Goal: Participate in discussion

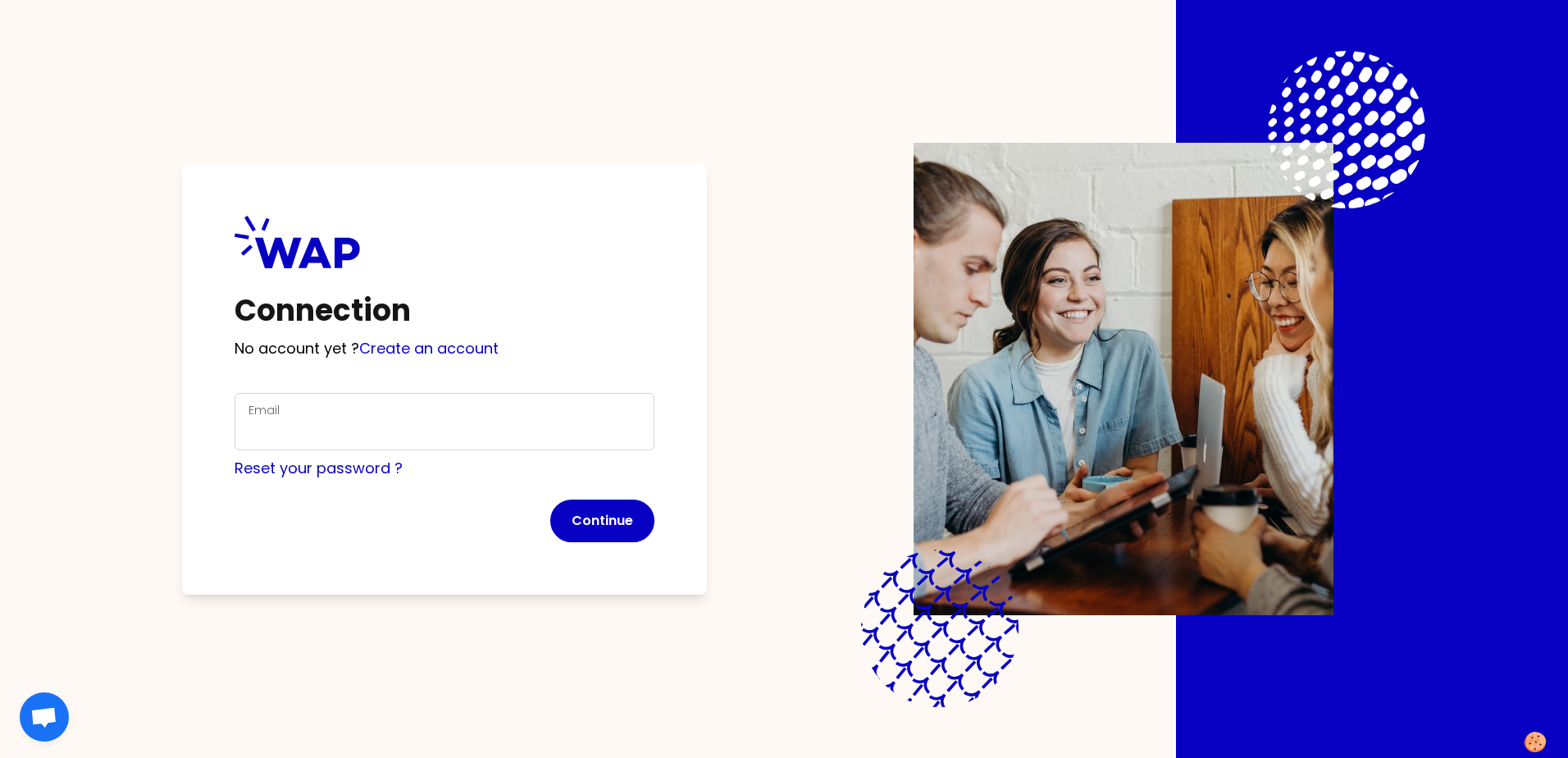
click at [299, 414] on div "Email" at bounding box center [444, 421] width 392 height 43
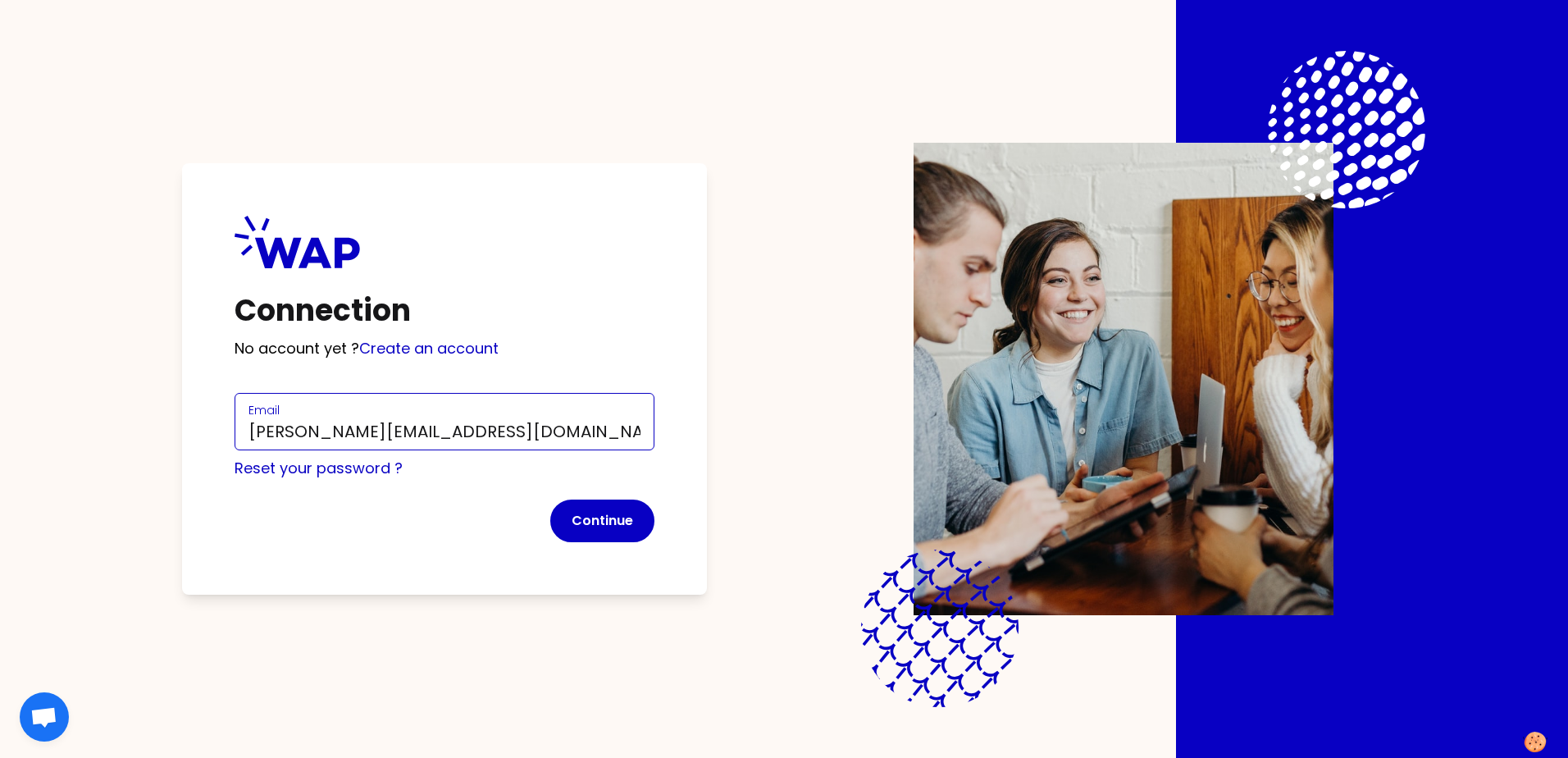
type input "magdalena.ciarka@somfy.com"
click at [454, 352] on link "Create an account" at bounding box center [428, 349] width 139 height 21
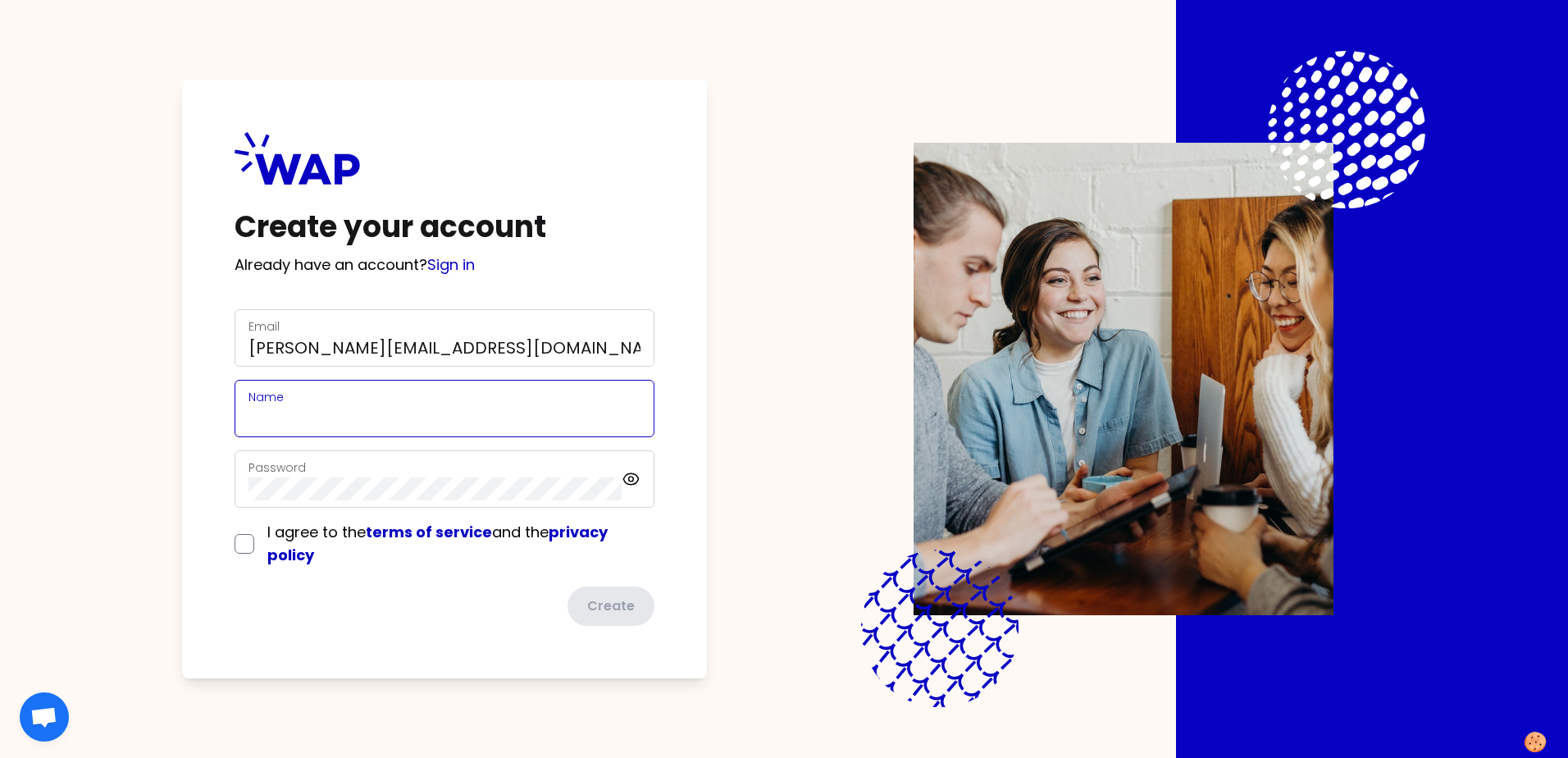
click at [311, 408] on input "Name" at bounding box center [444, 418] width 392 height 23
type input "Magdalena"
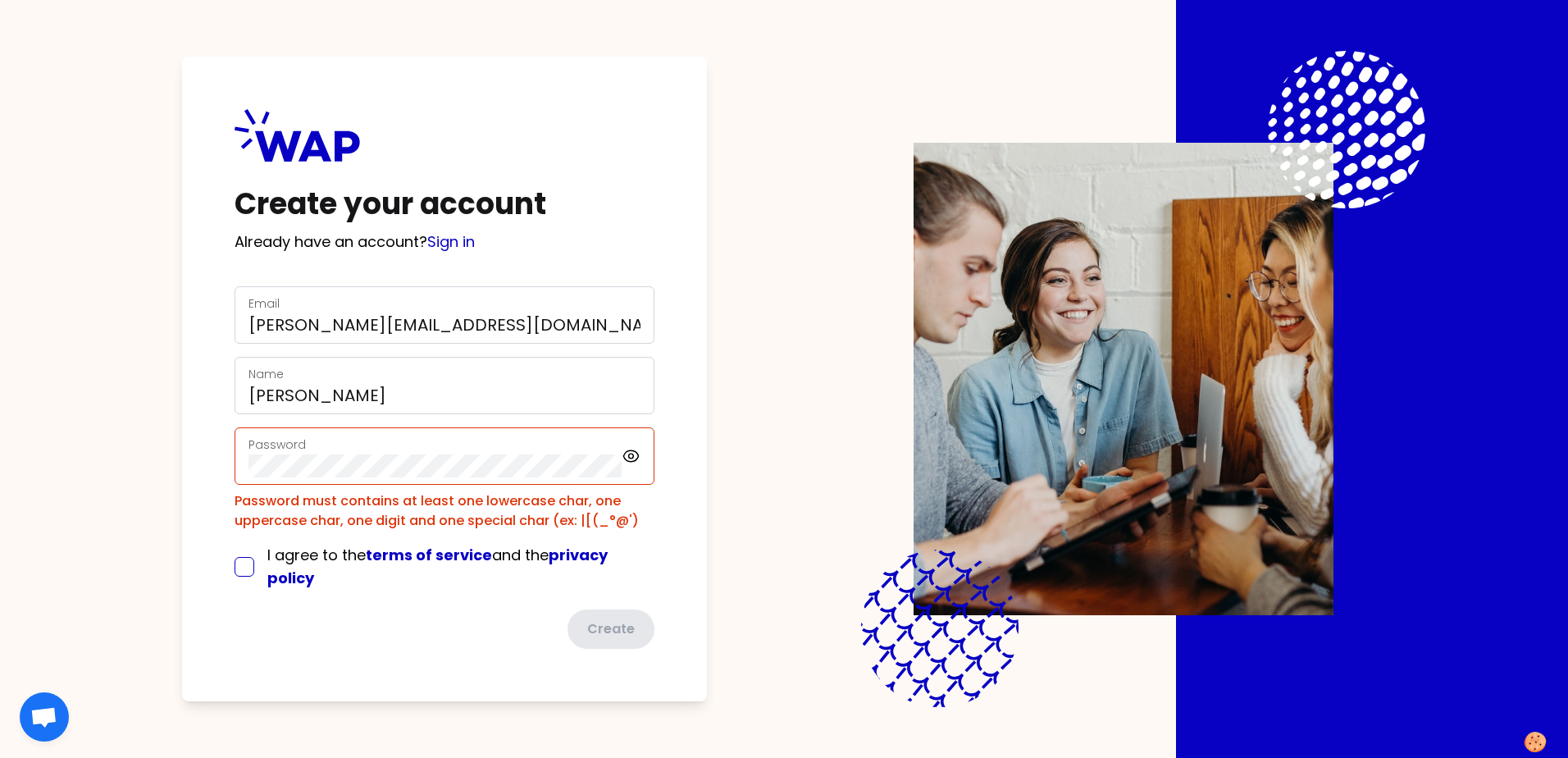
click at [240, 541] on form "Email magdalena.ciarka@somfy.com Name Magdalena Password Password must contains…" at bounding box center [444, 467] width 420 height 363
click at [210, 460] on div "Create your account Already have an account? Sign in Email magdalena.ciarka@som…" at bounding box center [444, 379] width 525 height 644
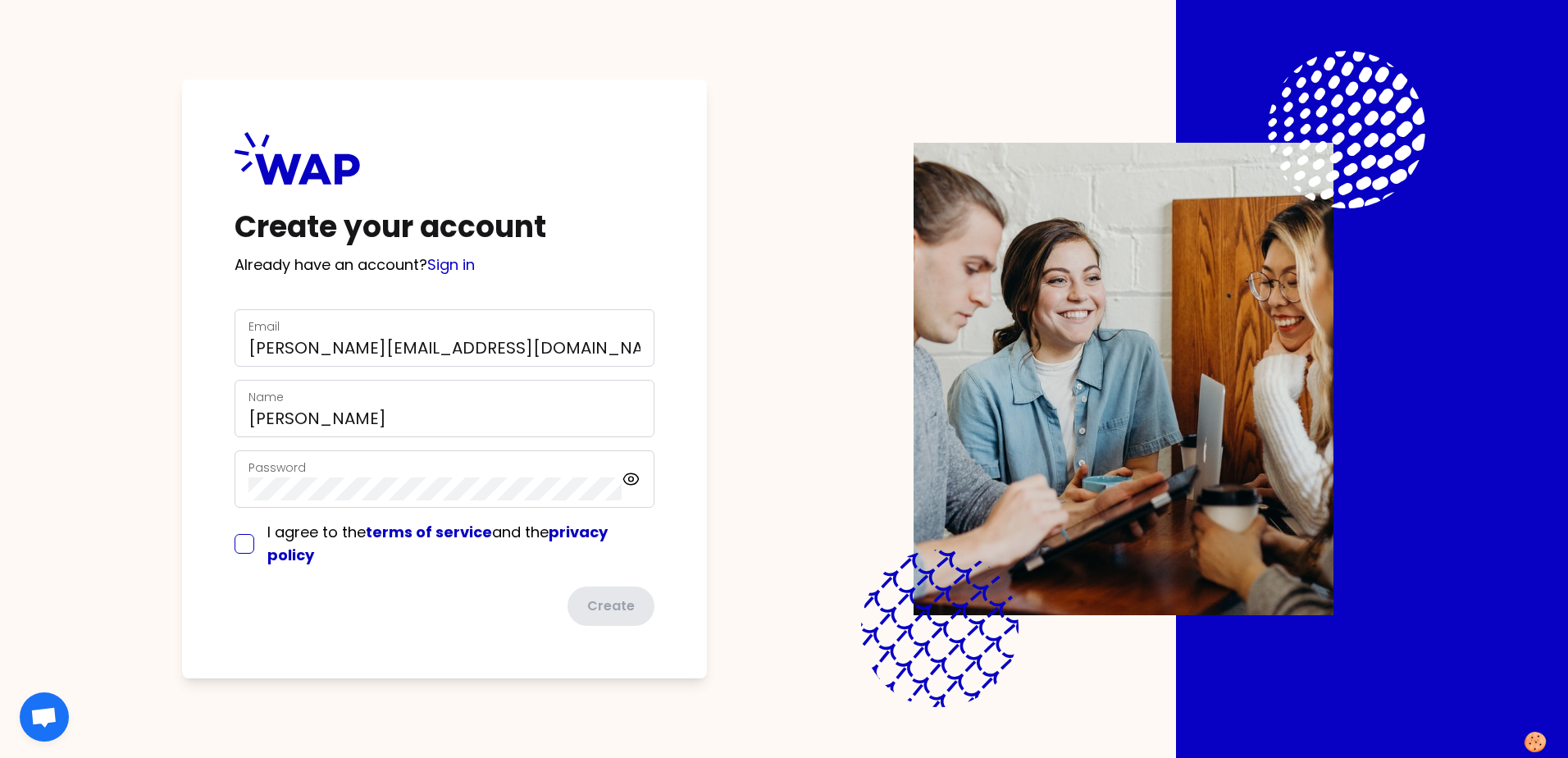
click at [243, 542] on input "checkbox" at bounding box center [244, 544] width 20 height 20
checkbox input "true"
click at [601, 615] on button "Create" at bounding box center [609, 605] width 90 height 43
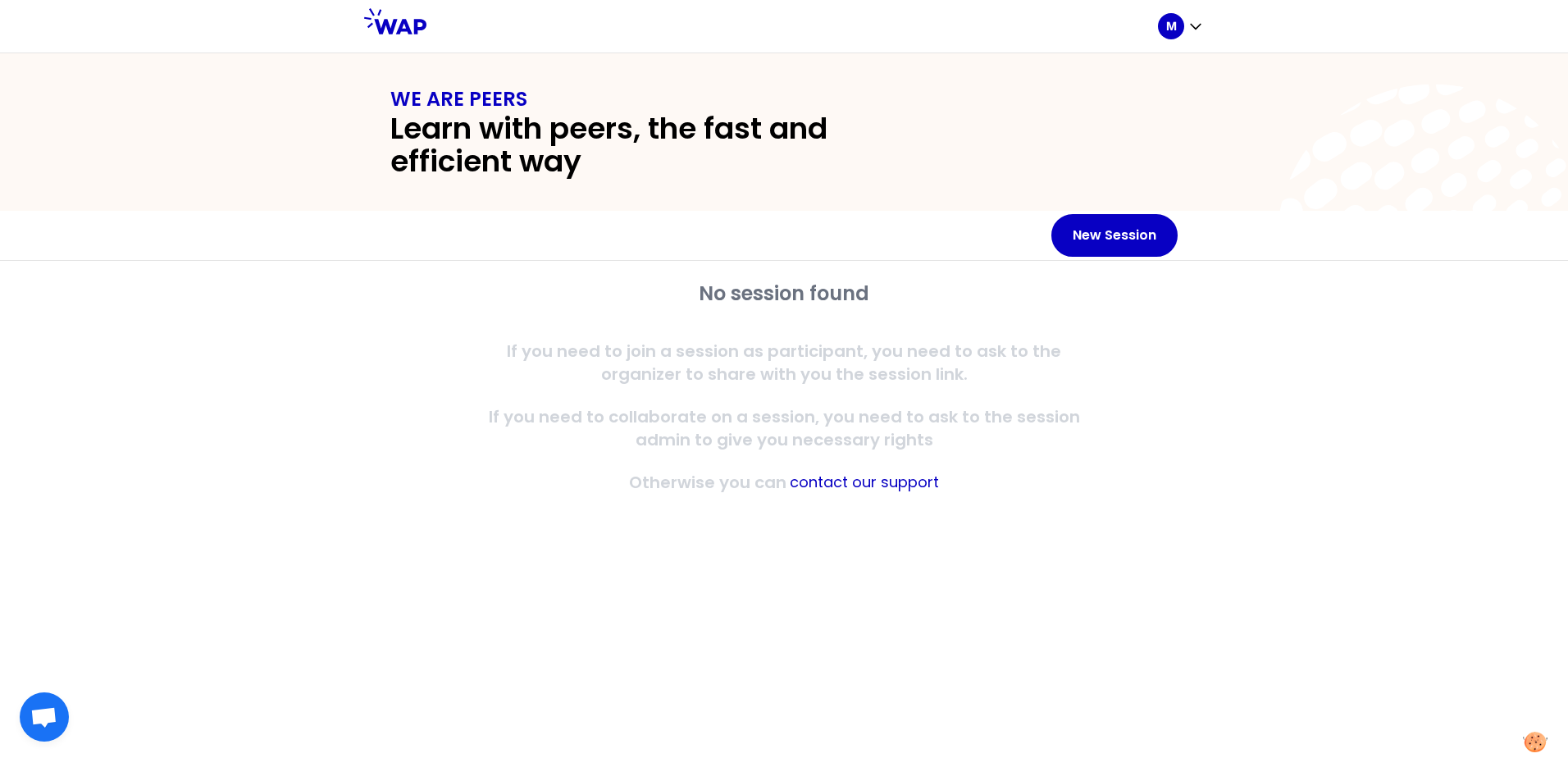
click at [1119, 247] on button "New Session" at bounding box center [1114, 235] width 126 height 43
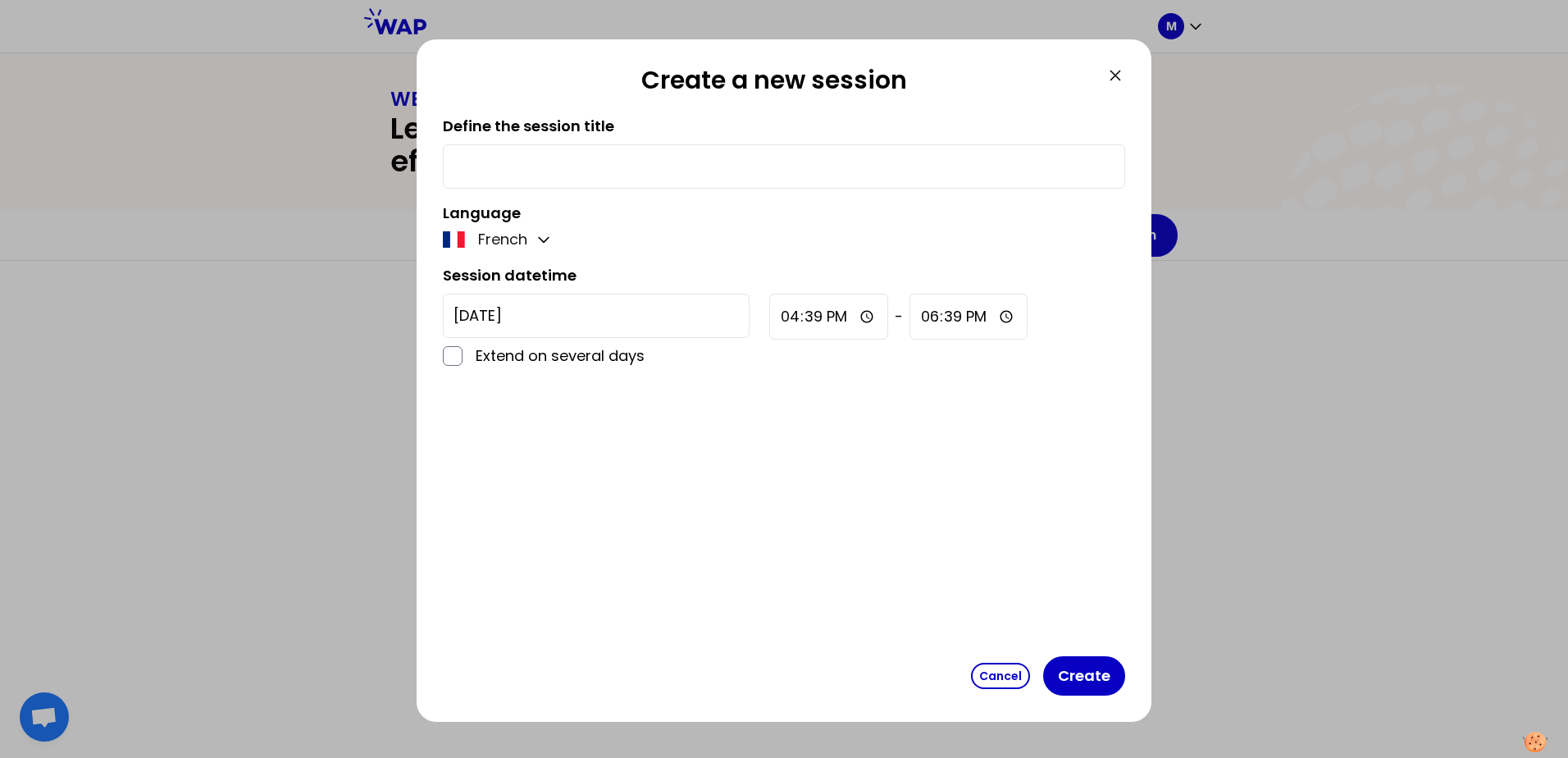
click at [549, 243] on icon "button" at bounding box center [543, 239] width 16 height 16
click at [509, 286] on span "English" at bounding box center [514, 280] width 50 height 23
click at [550, 167] on input "text" at bounding box center [784, 167] width 661 height 23
click at [1077, 677] on button "Create" at bounding box center [1084, 677] width 82 height 40
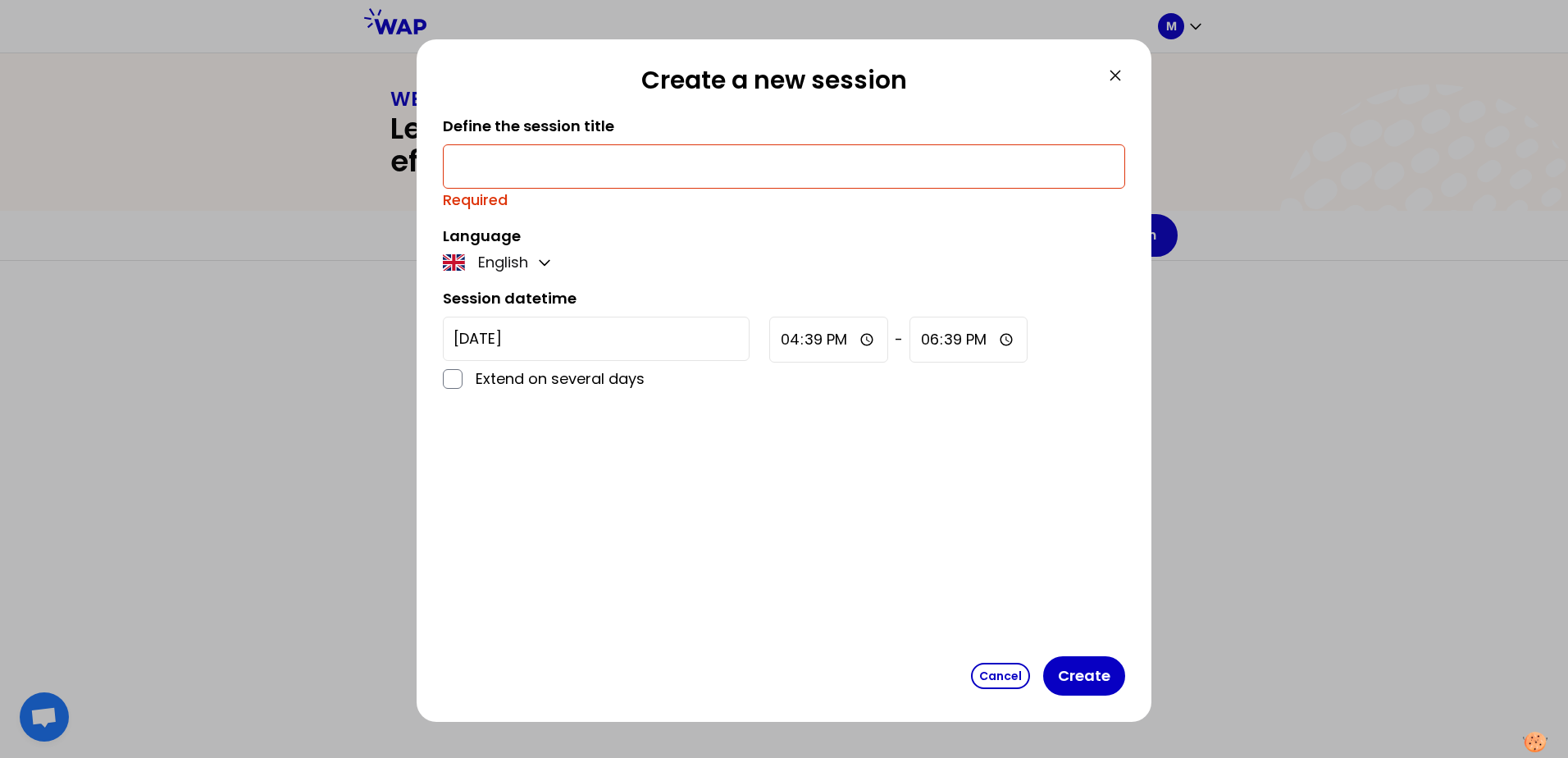
click at [452, 160] on div at bounding box center [784, 166] width 682 height 45
click at [474, 171] on input "text" at bounding box center [784, 167] width 661 height 23
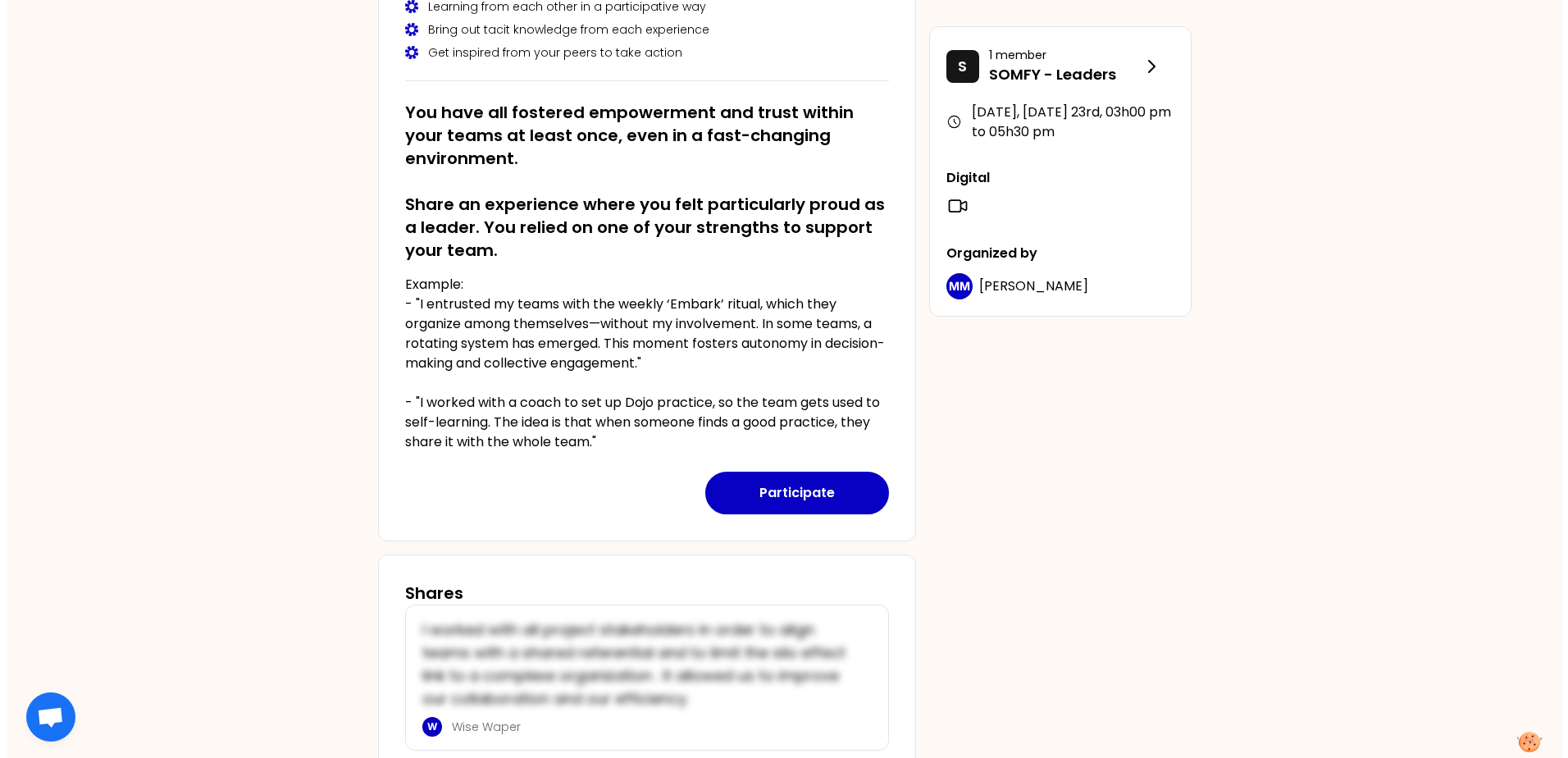
scroll to position [246, 0]
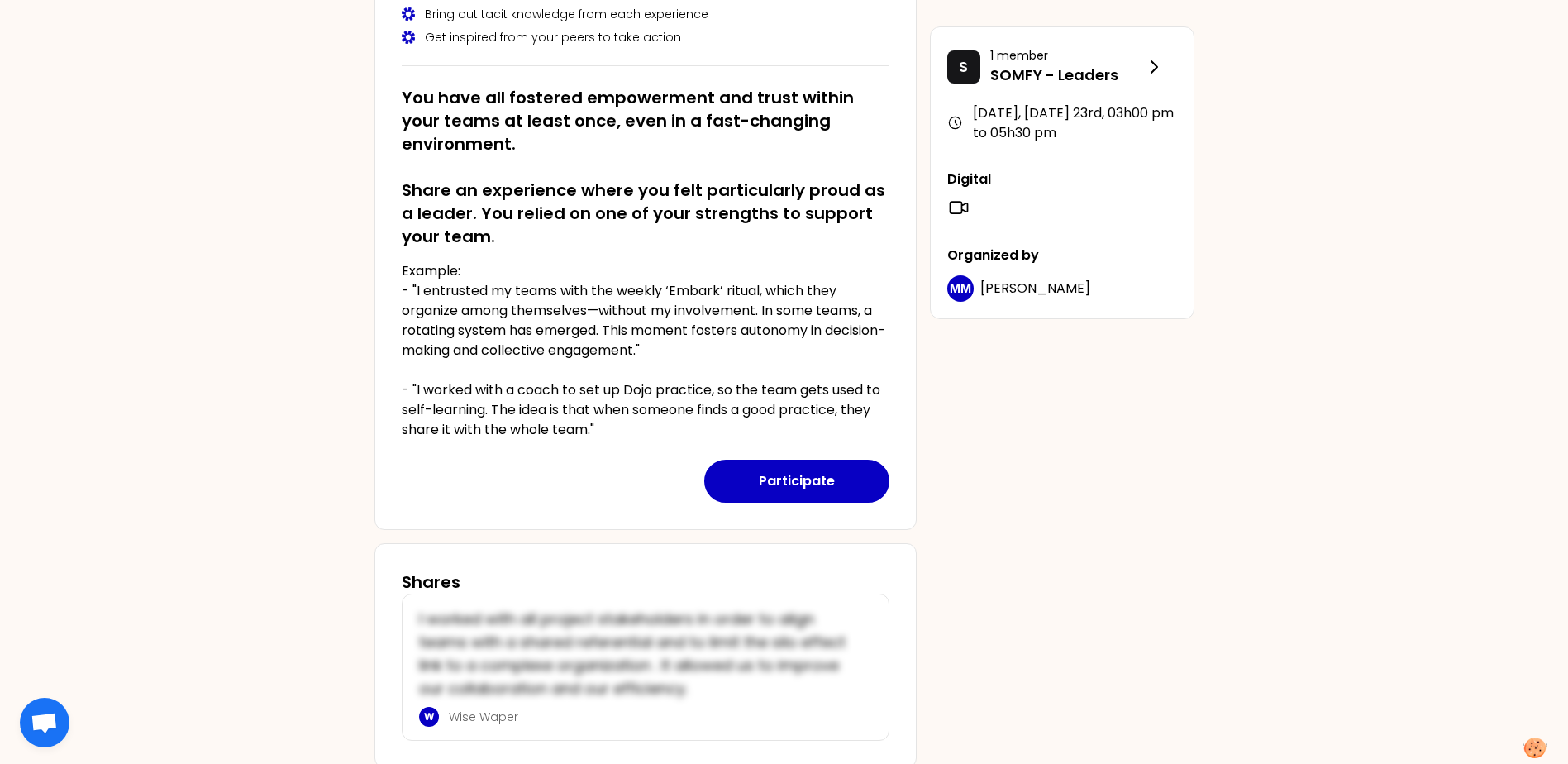
click at [835, 494] on button "Participate" at bounding box center [797, 480] width 185 height 43
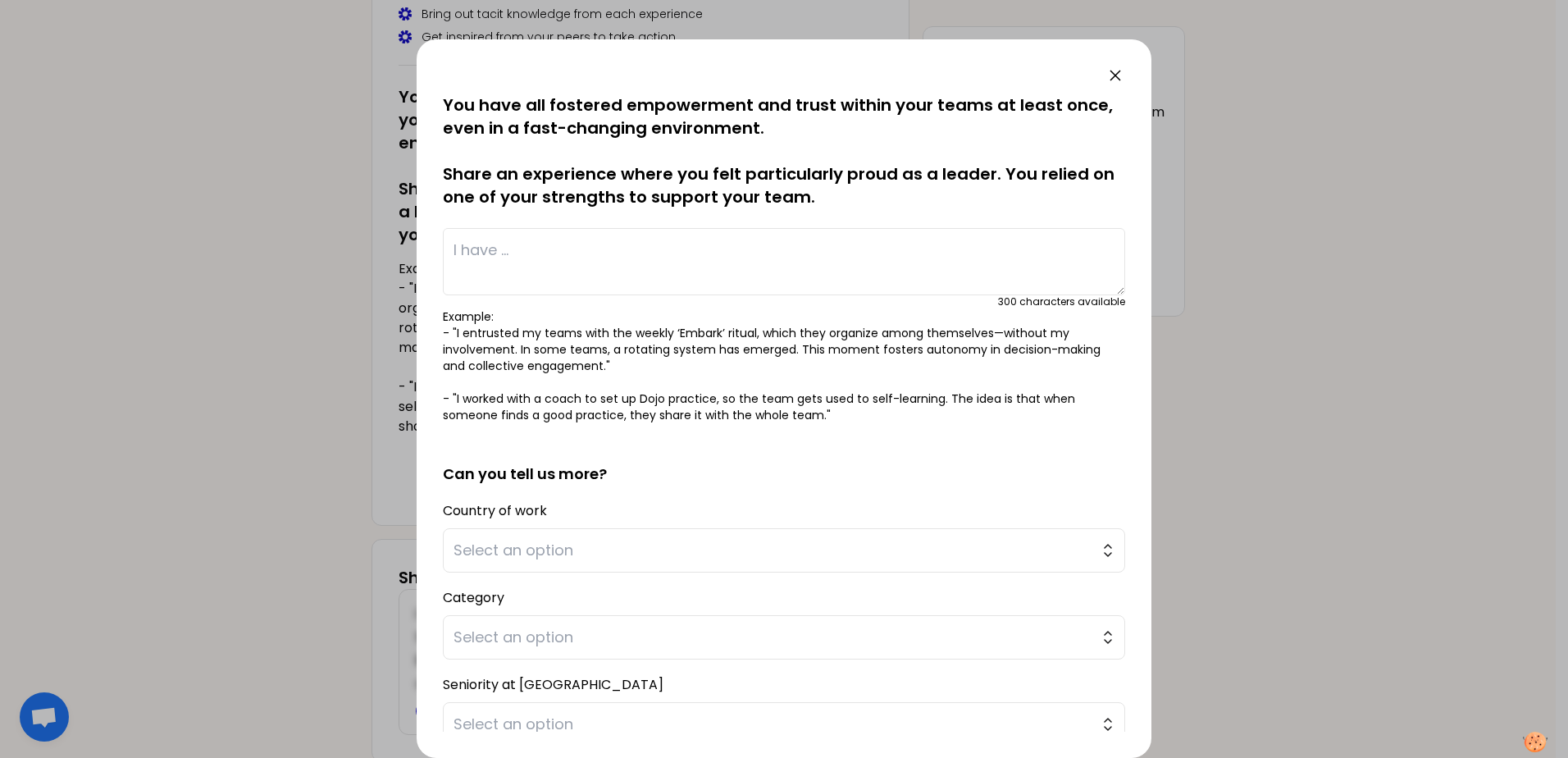
scroll to position [0, 0]
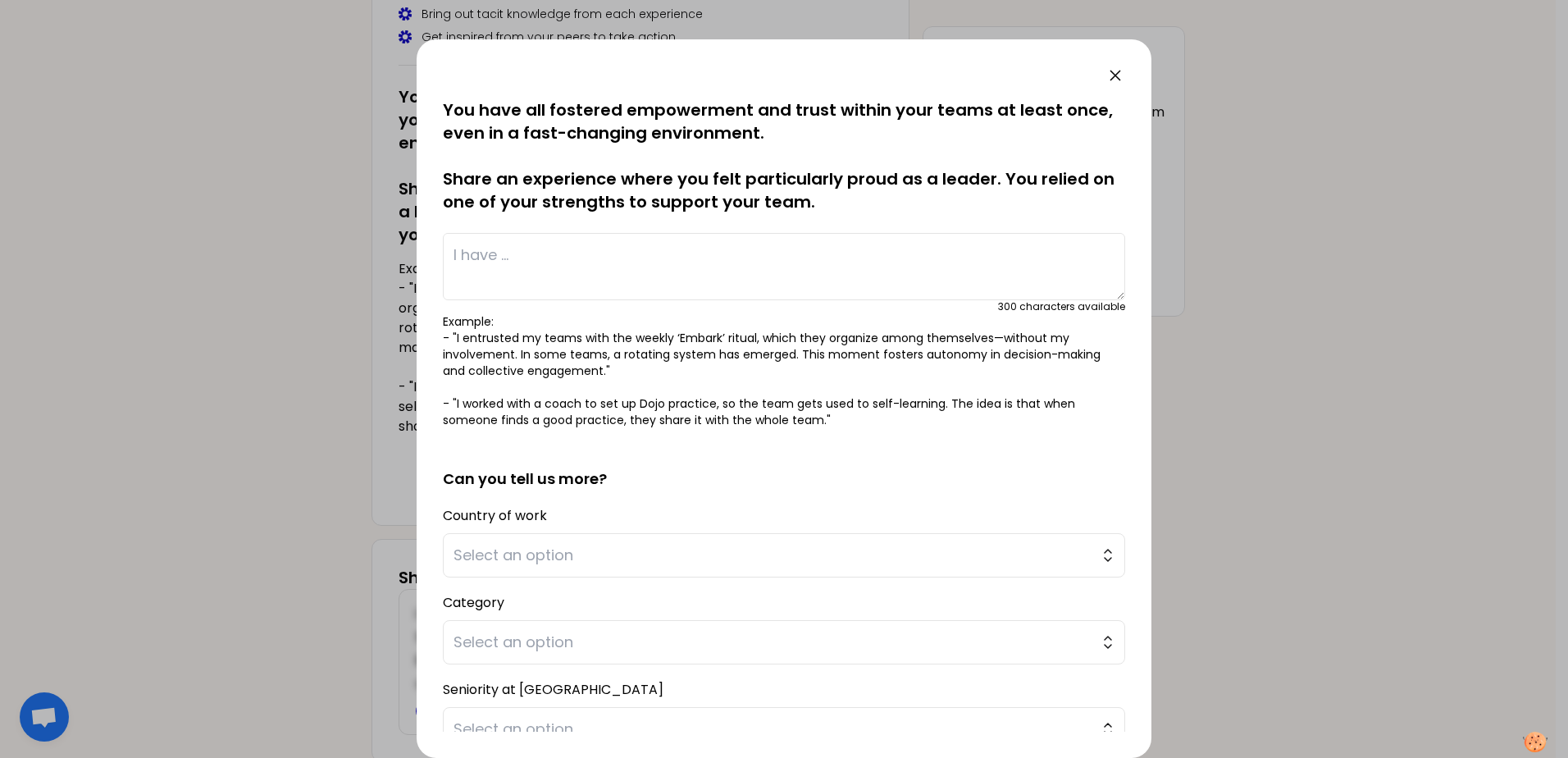
click at [1096, 569] on button "Select an option" at bounding box center [784, 555] width 682 height 45
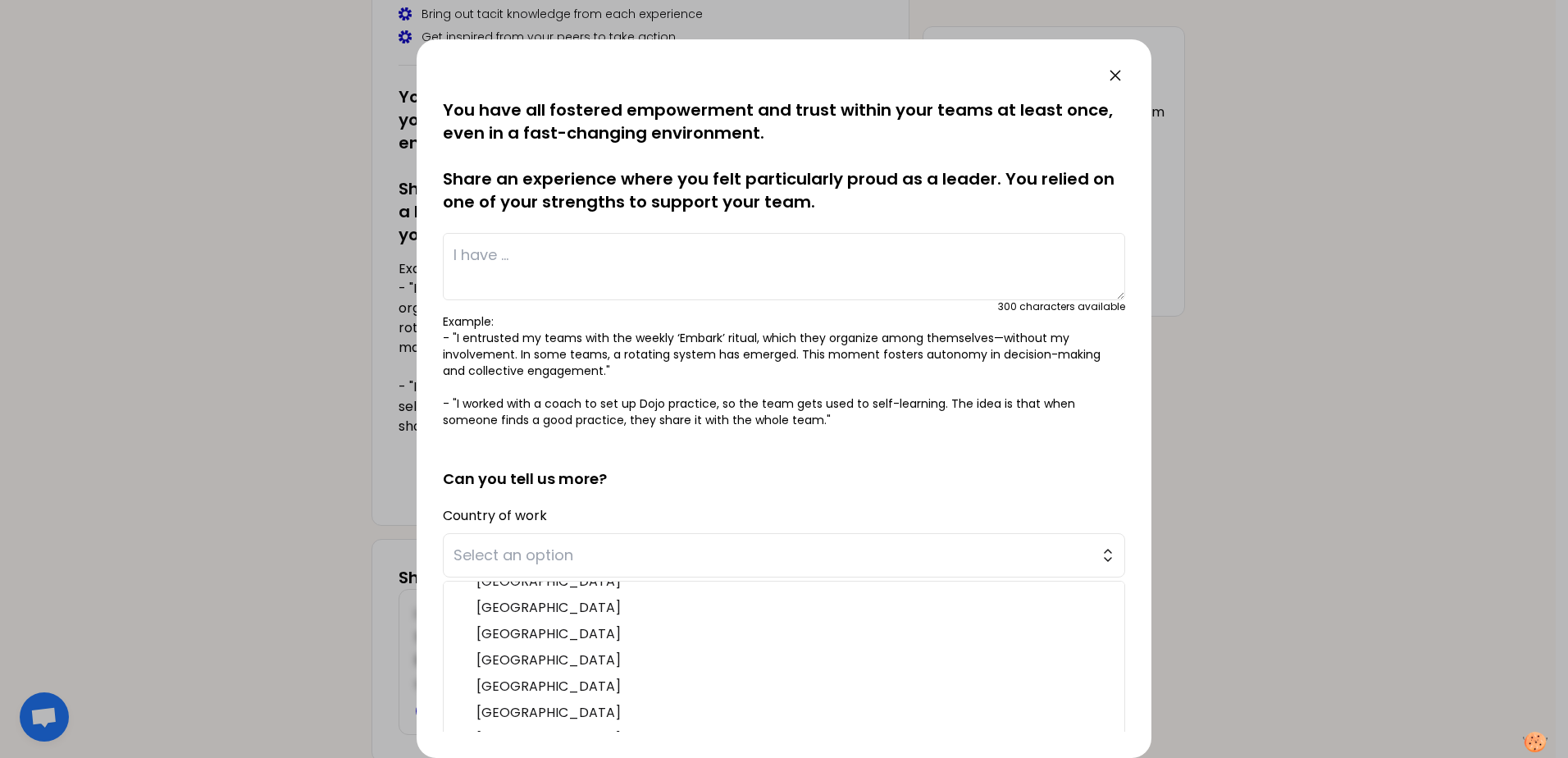
scroll to position [507, 0]
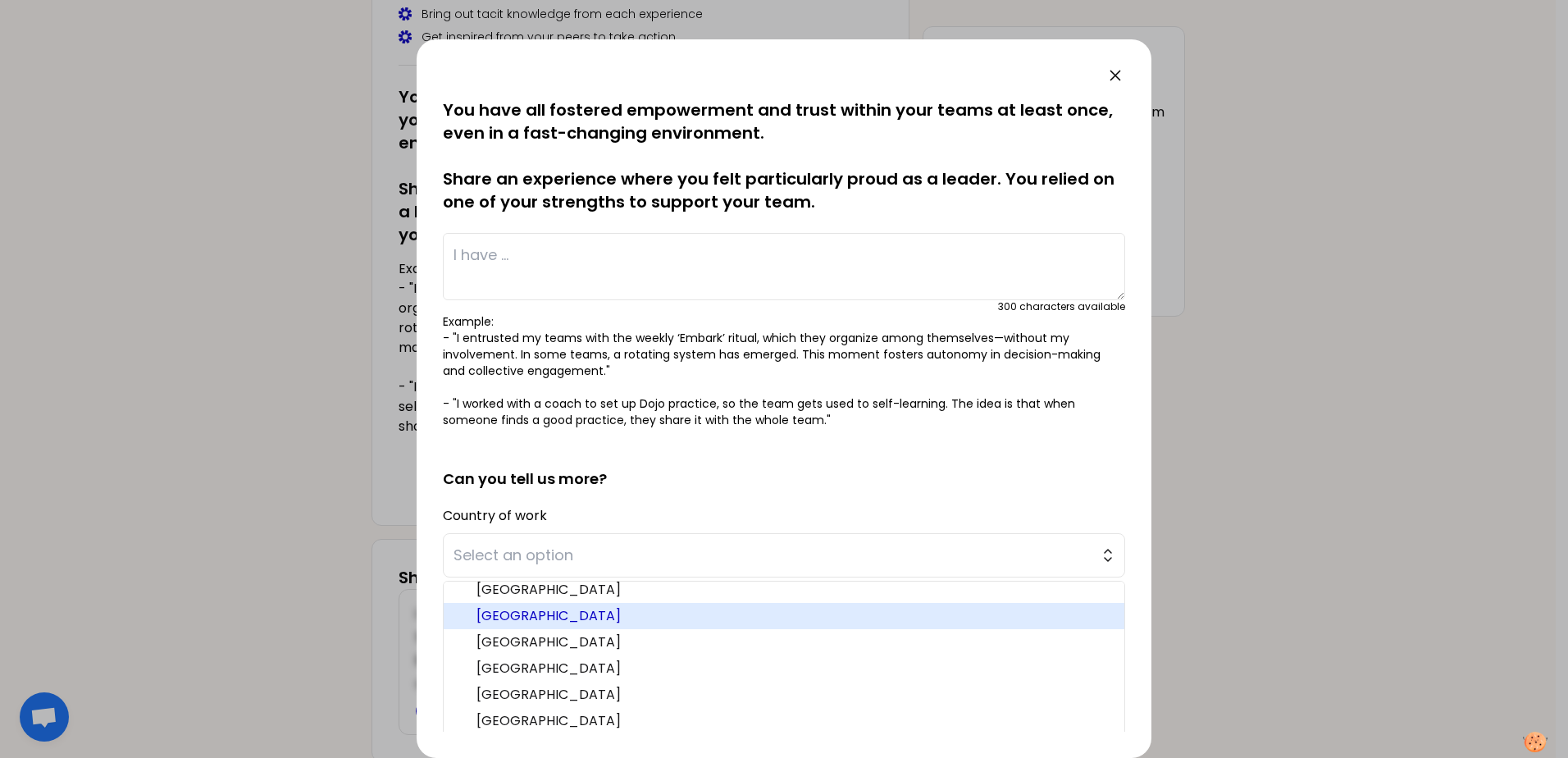
click at [579, 620] on span "[GEOGRAPHIC_DATA]" at bounding box center [794, 616] width 635 height 20
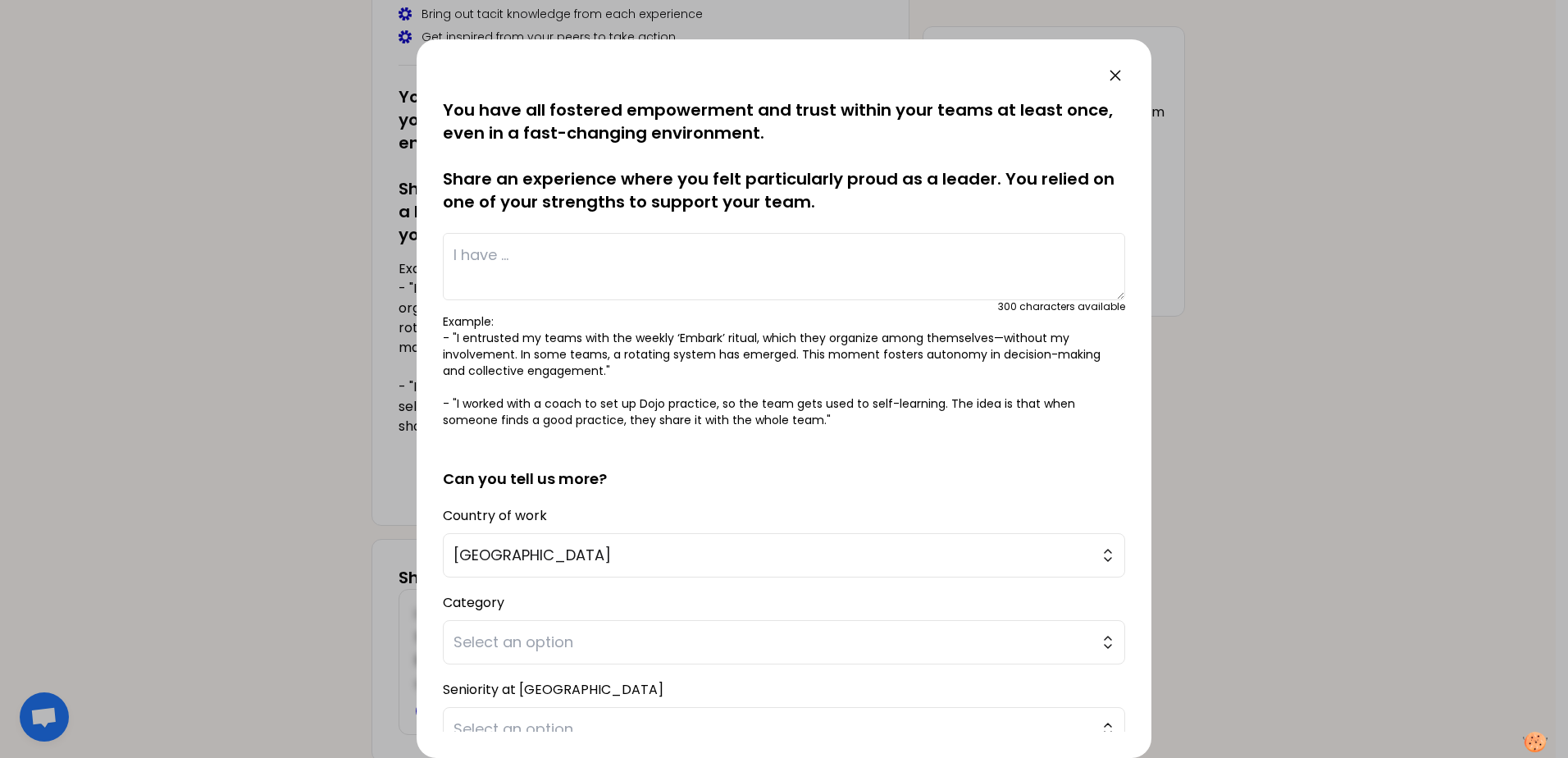
click at [1096, 645] on button "Select an option" at bounding box center [784, 641] width 682 height 45
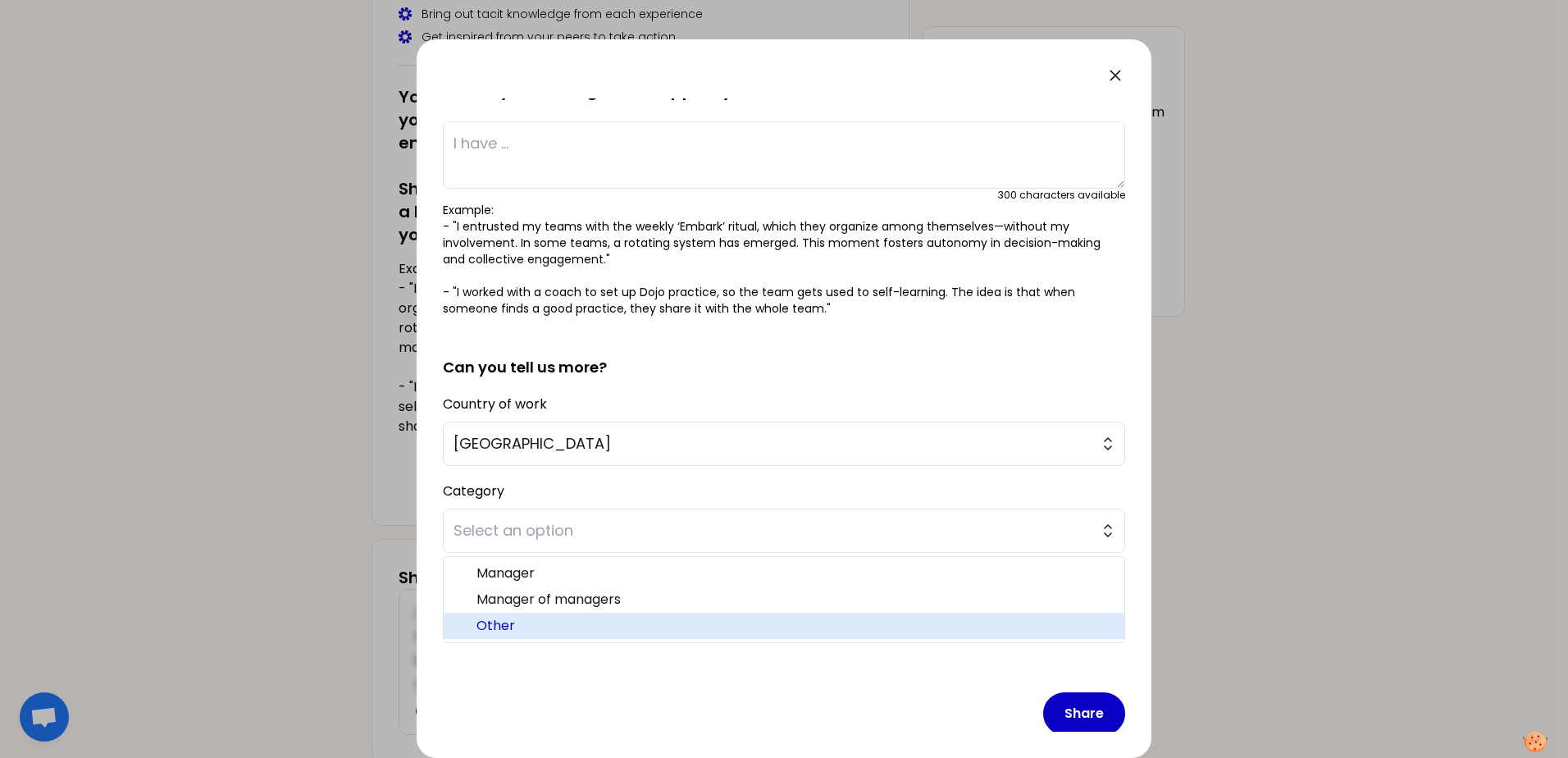
scroll to position [128, 0]
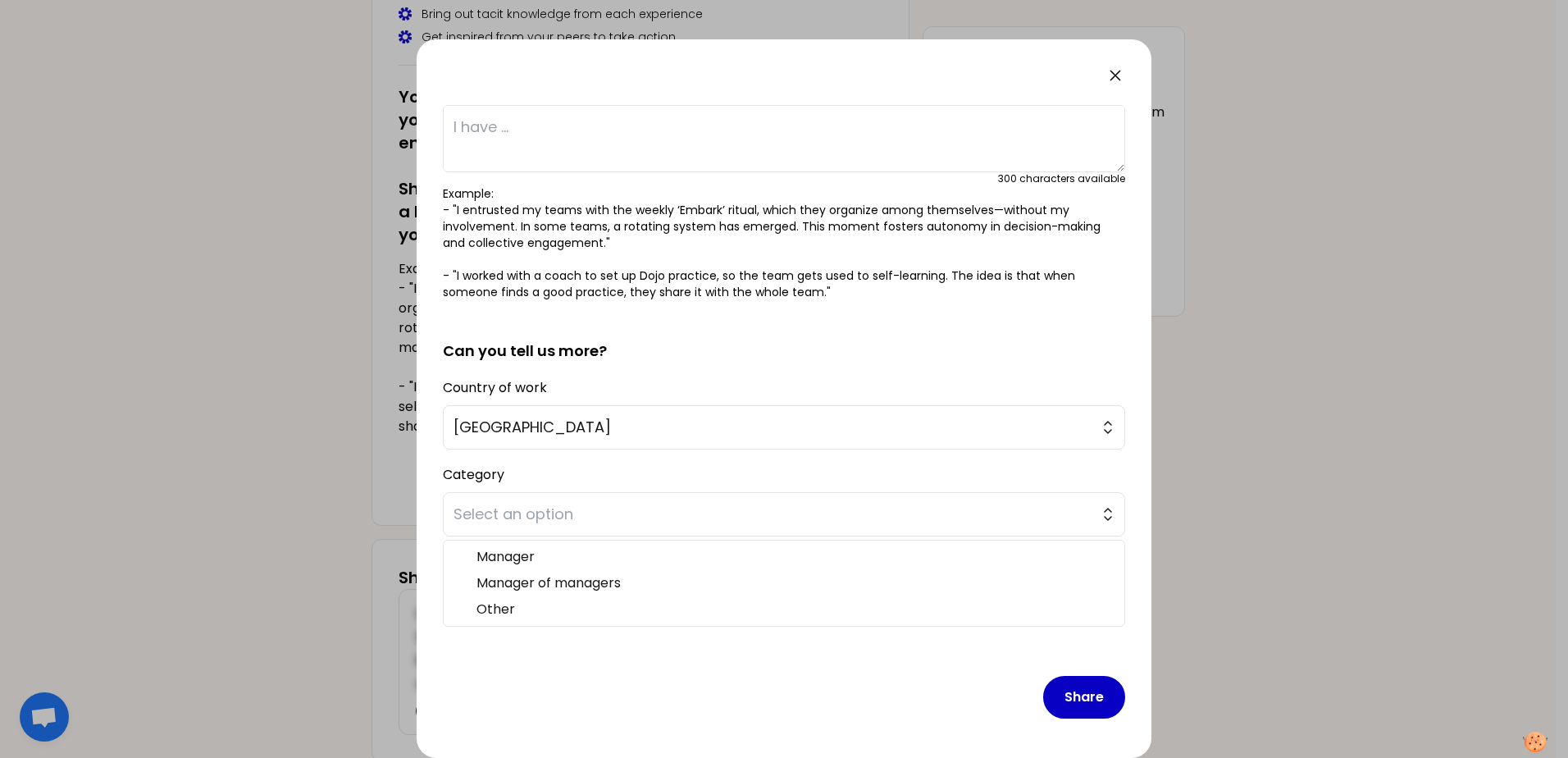
click at [898, 694] on div "Share" at bounding box center [784, 684] width 682 height 95
click at [531, 517] on span "Select an option" at bounding box center [773, 514] width 639 height 23
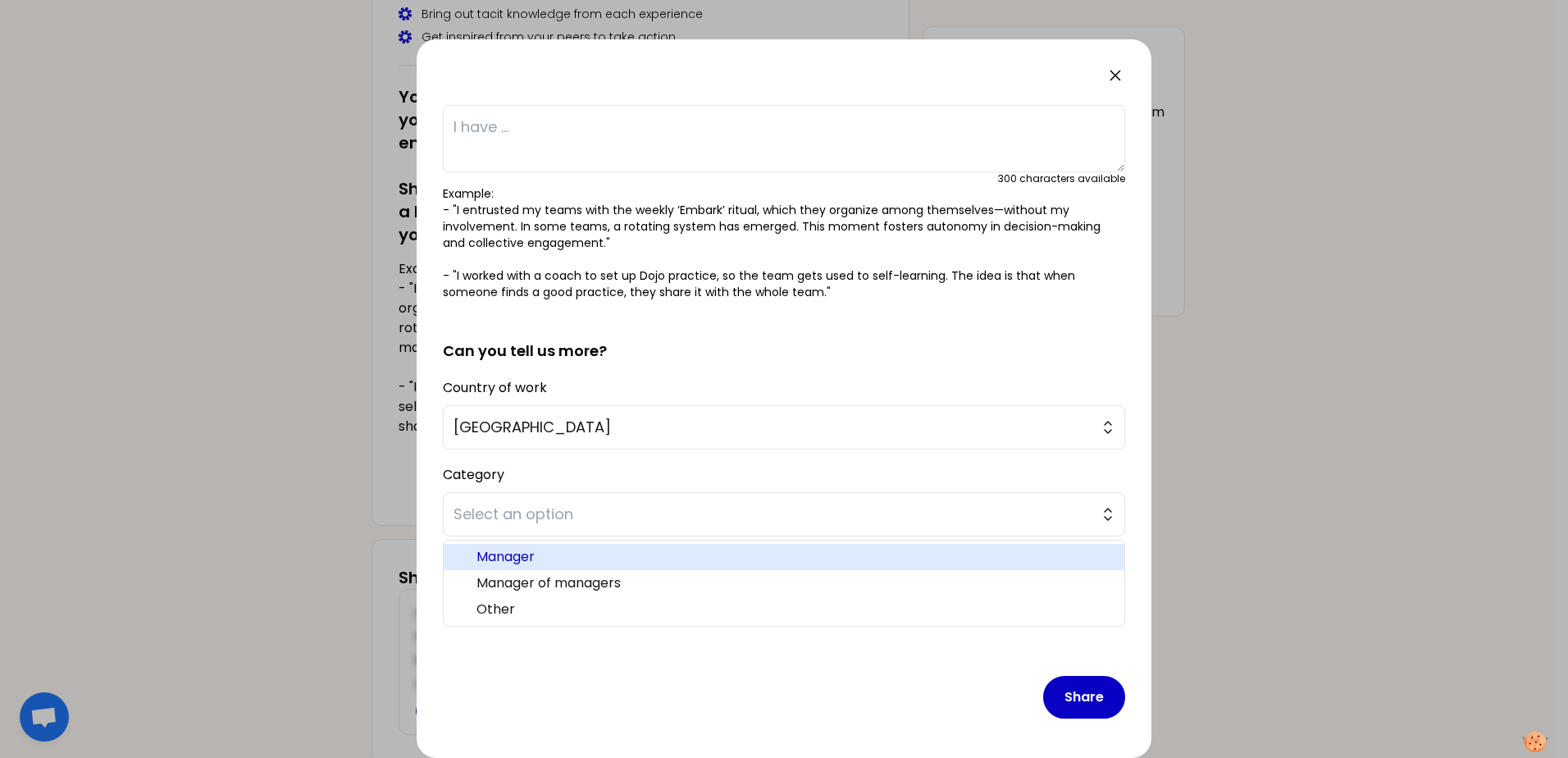
scroll to position [0, 0]
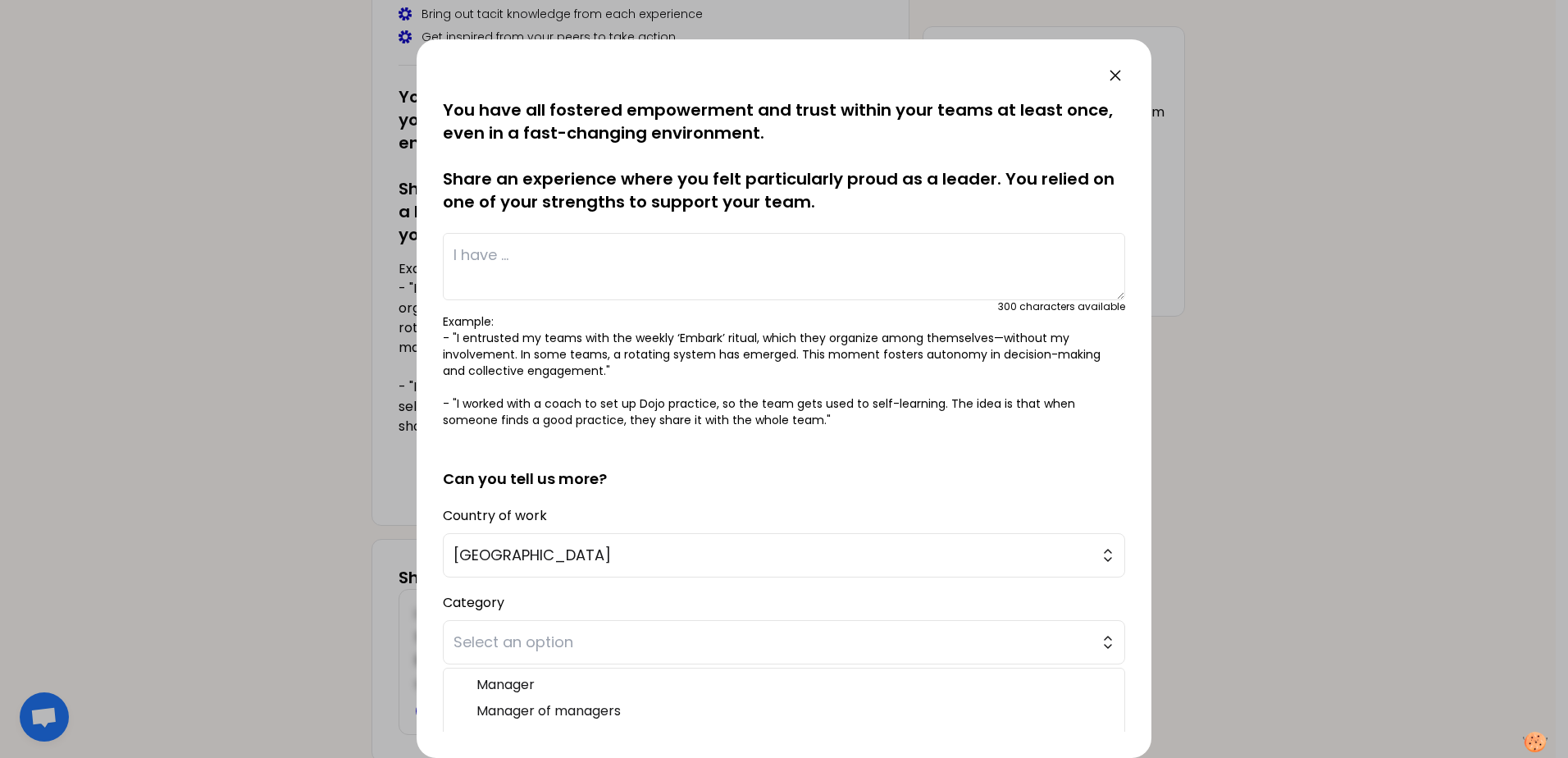
click at [519, 261] on textarea at bounding box center [784, 266] width 682 height 67
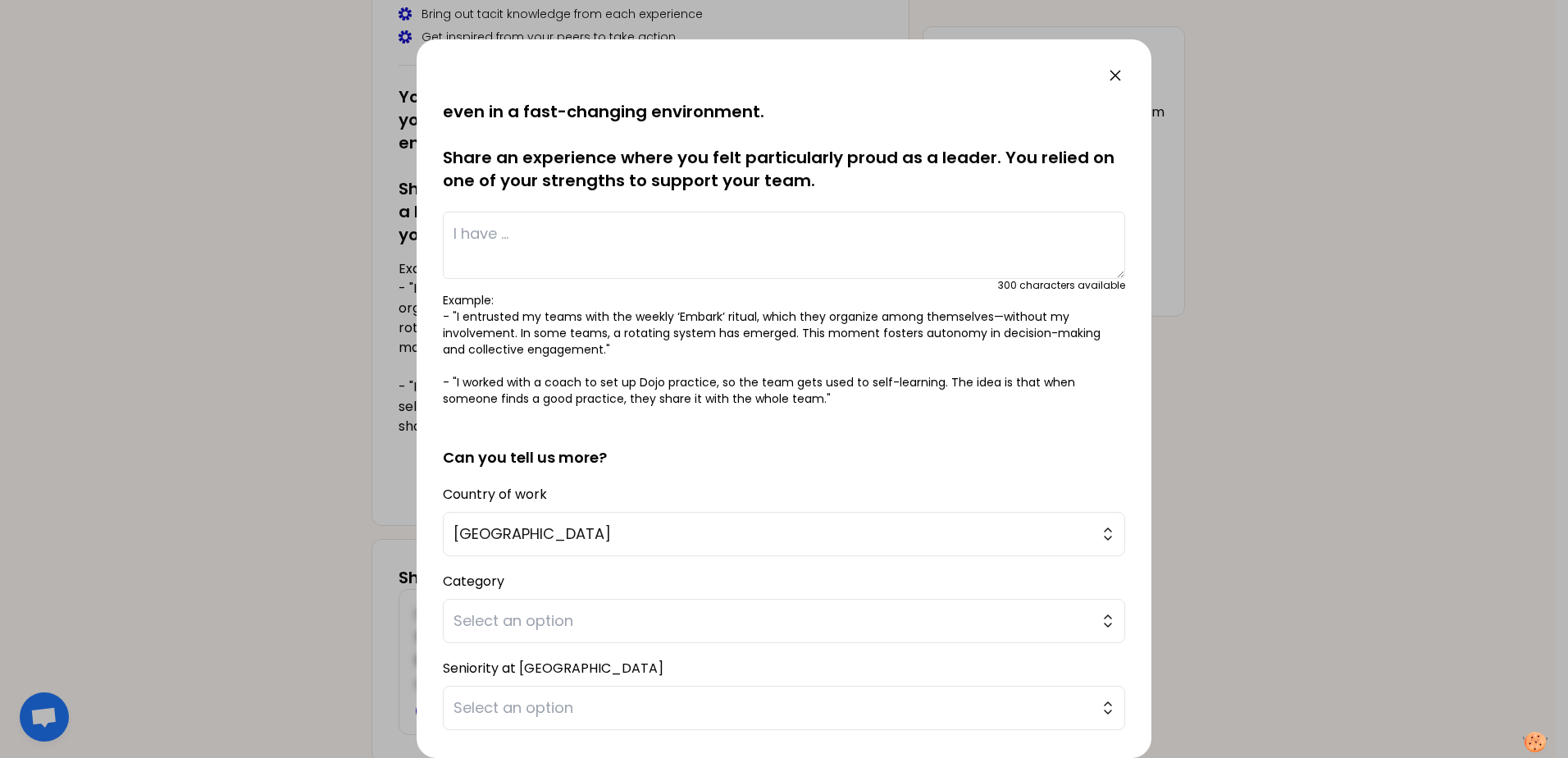
scroll to position [64, 0]
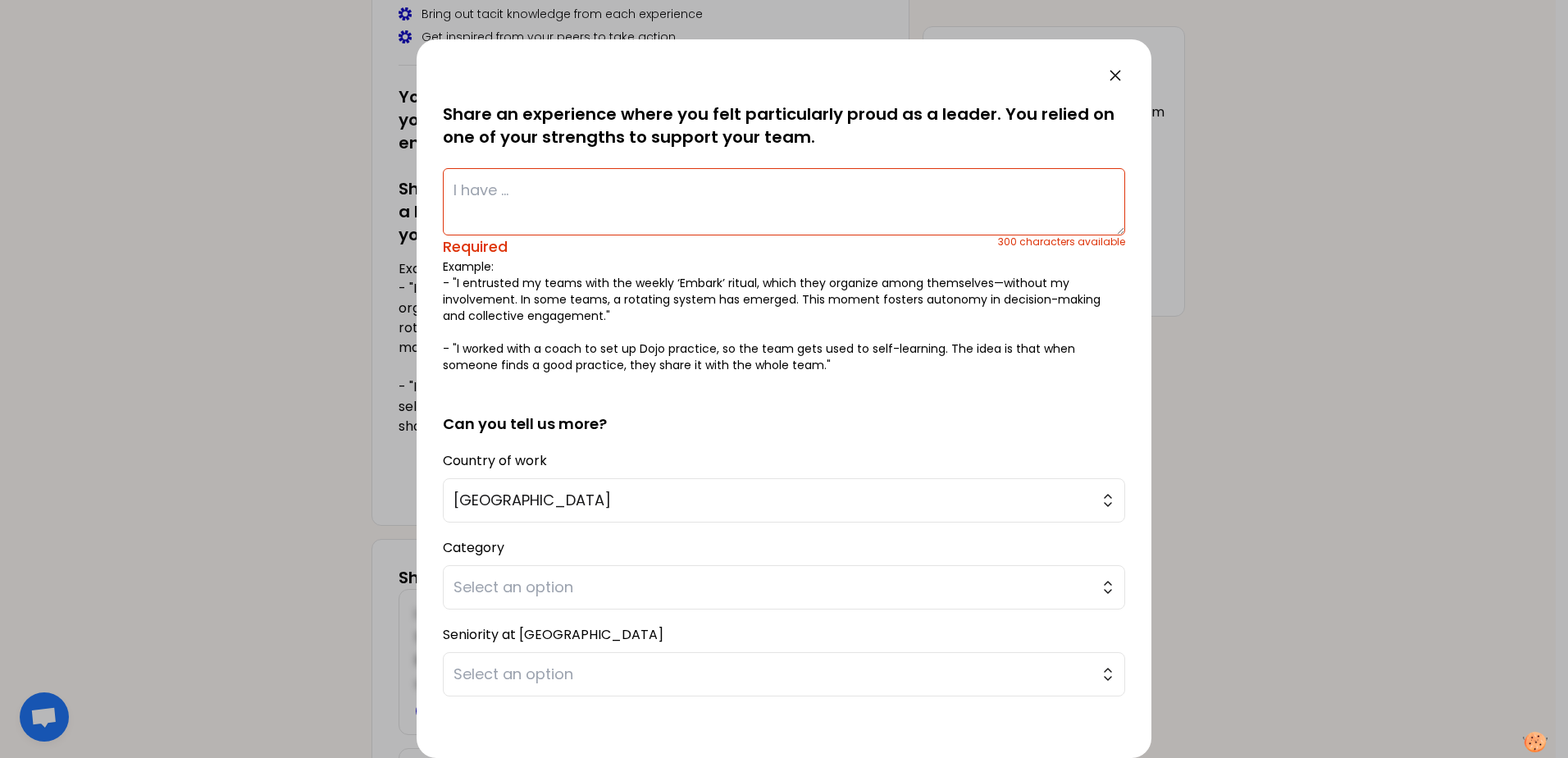
click at [646, 576] on span "Select an option" at bounding box center [773, 587] width 639 height 23
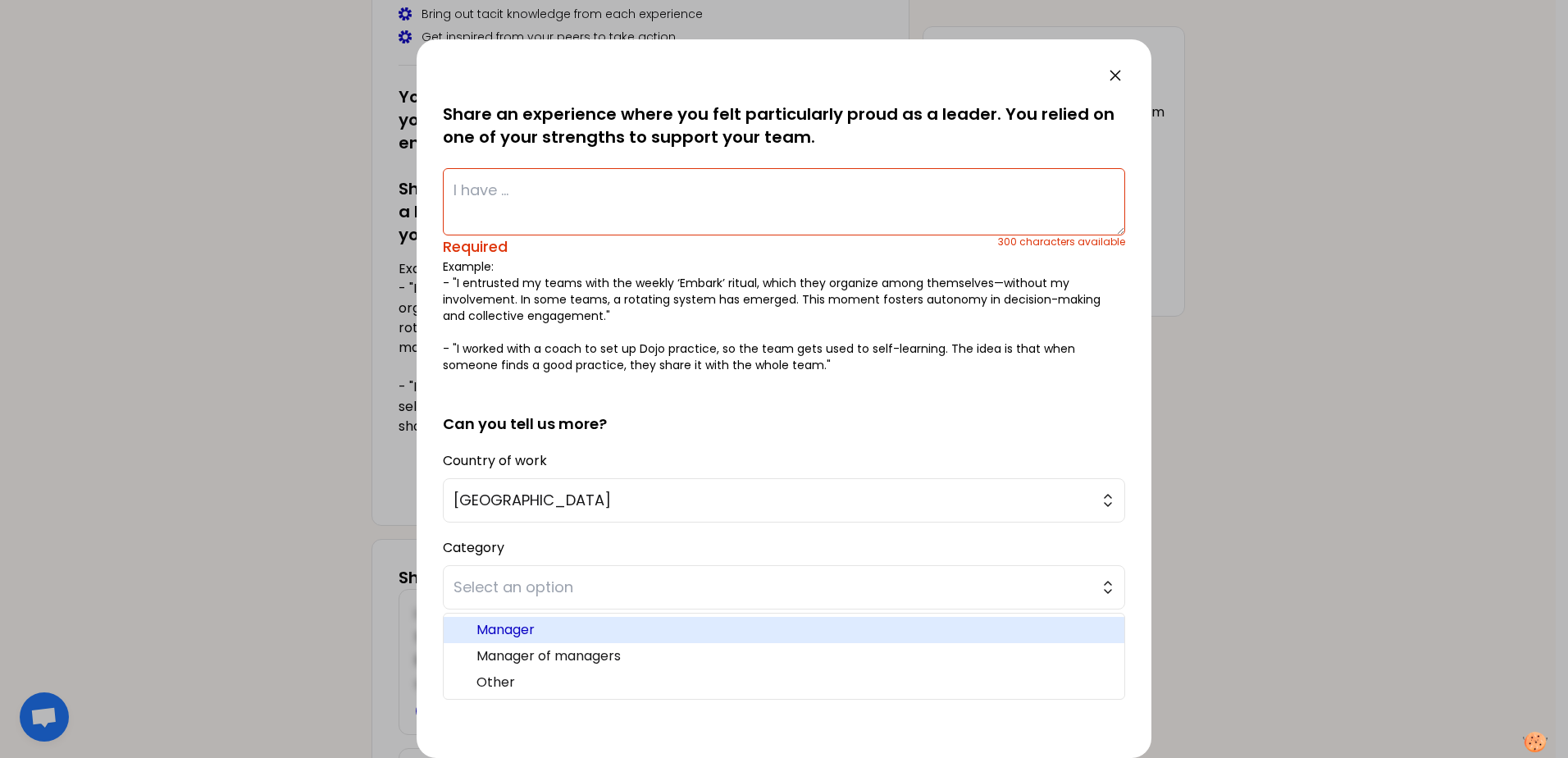
click at [534, 625] on span "Manager" at bounding box center [794, 629] width 635 height 20
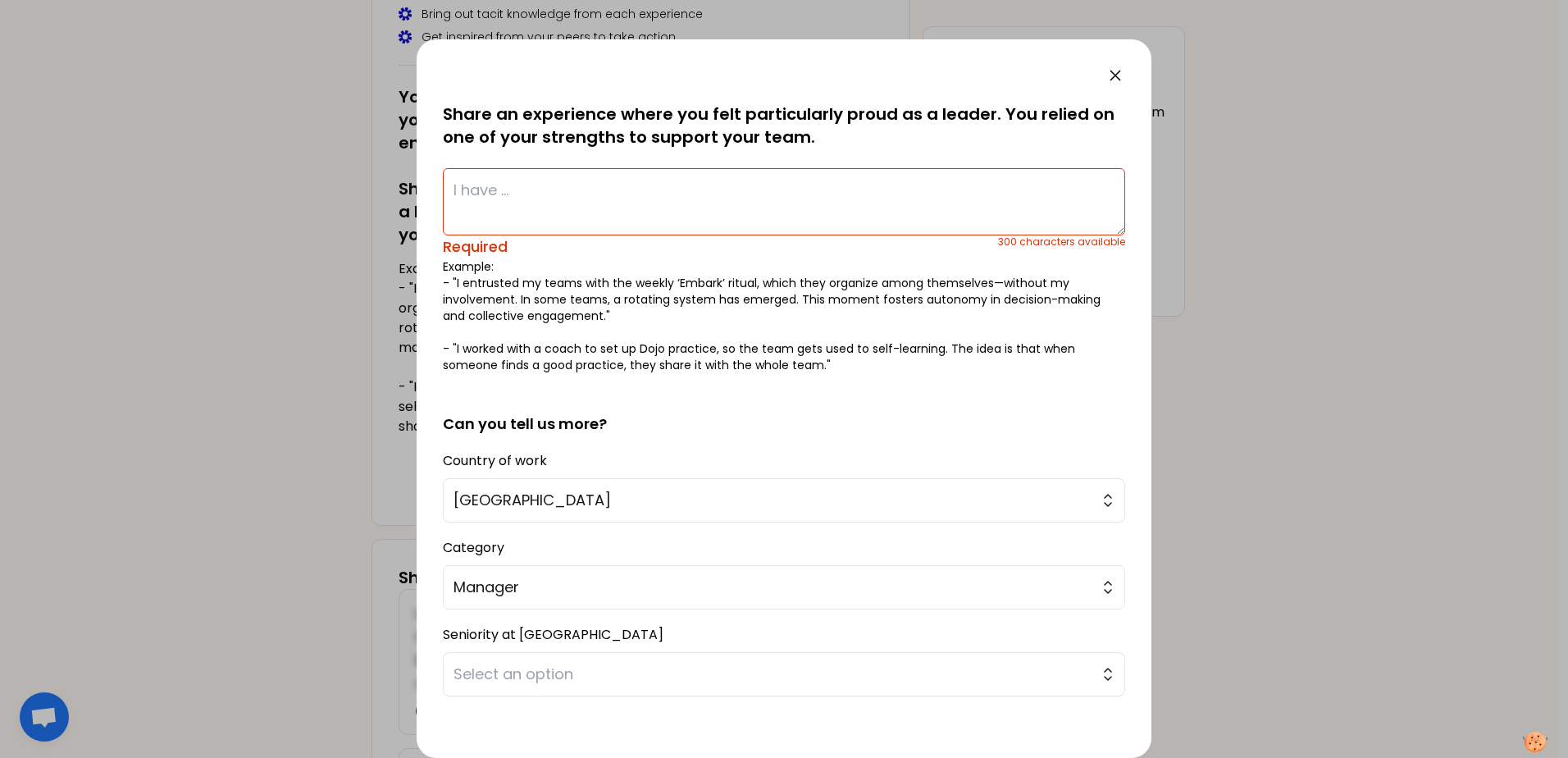
click at [532, 677] on span "Select an option" at bounding box center [773, 675] width 639 height 23
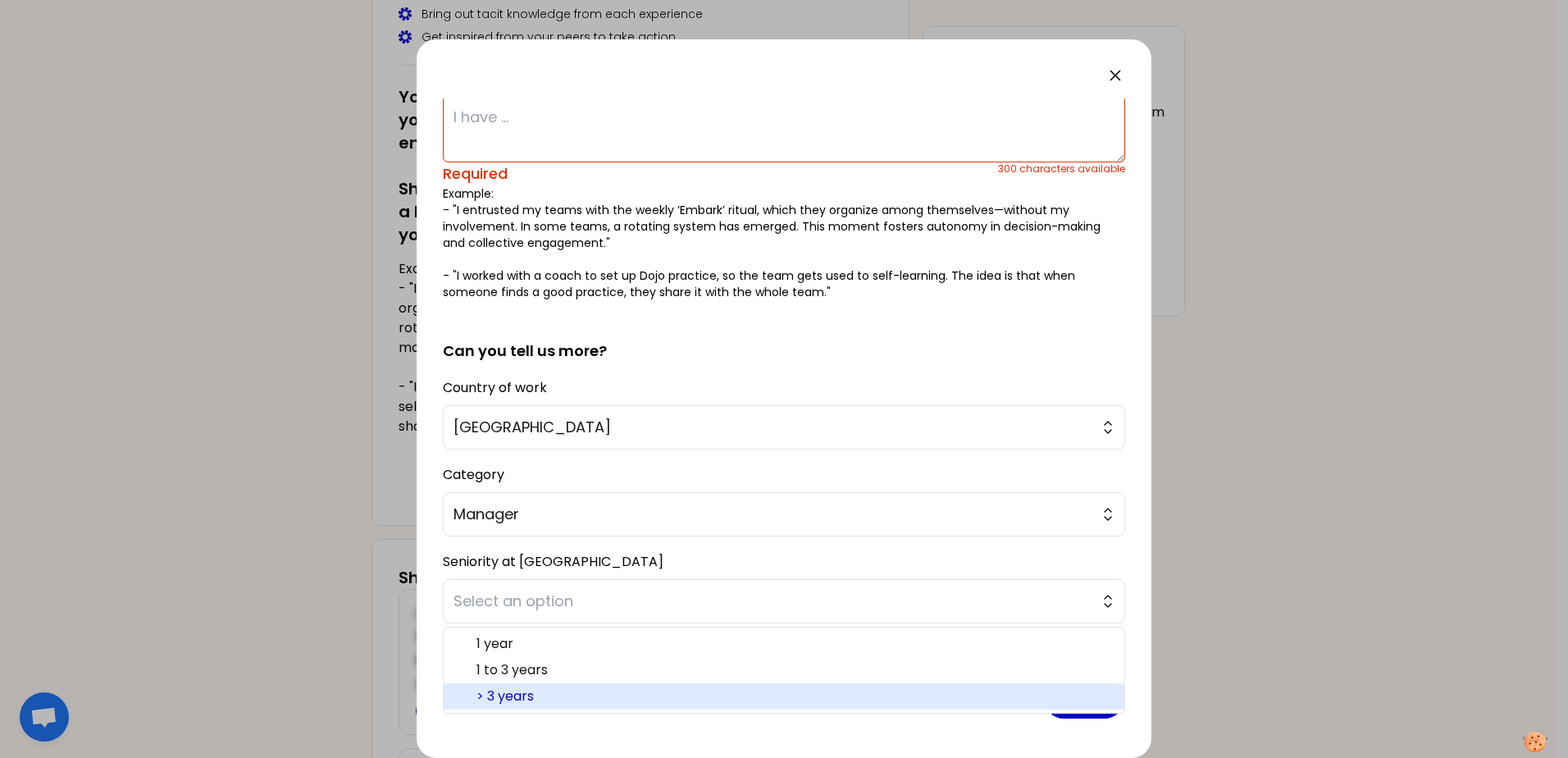
click at [541, 689] on span "> 3 years" at bounding box center [794, 696] width 635 height 20
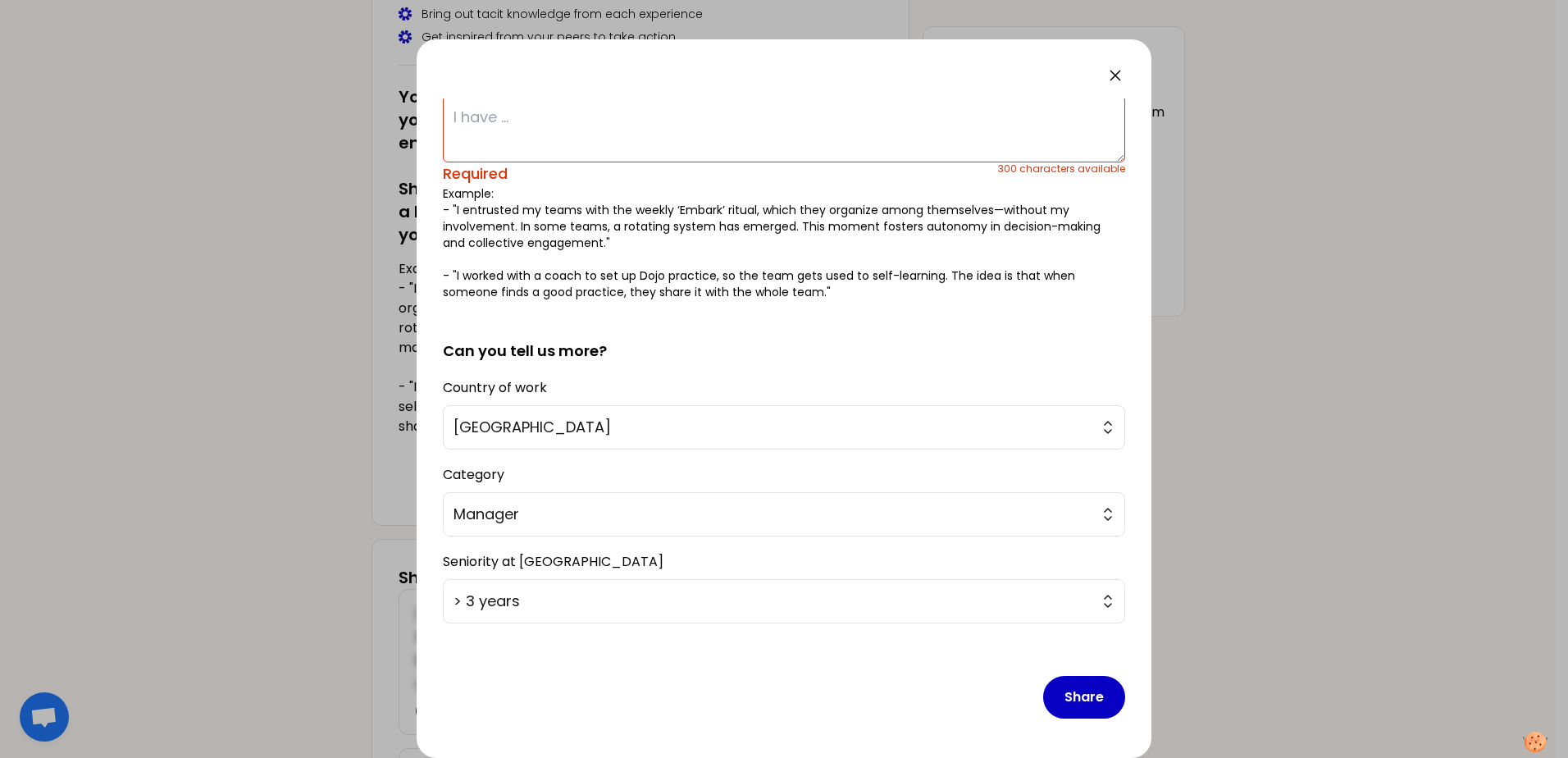
click at [1097, 511] on button "Manager" at bounding box center [784, 514] width 682 height 45
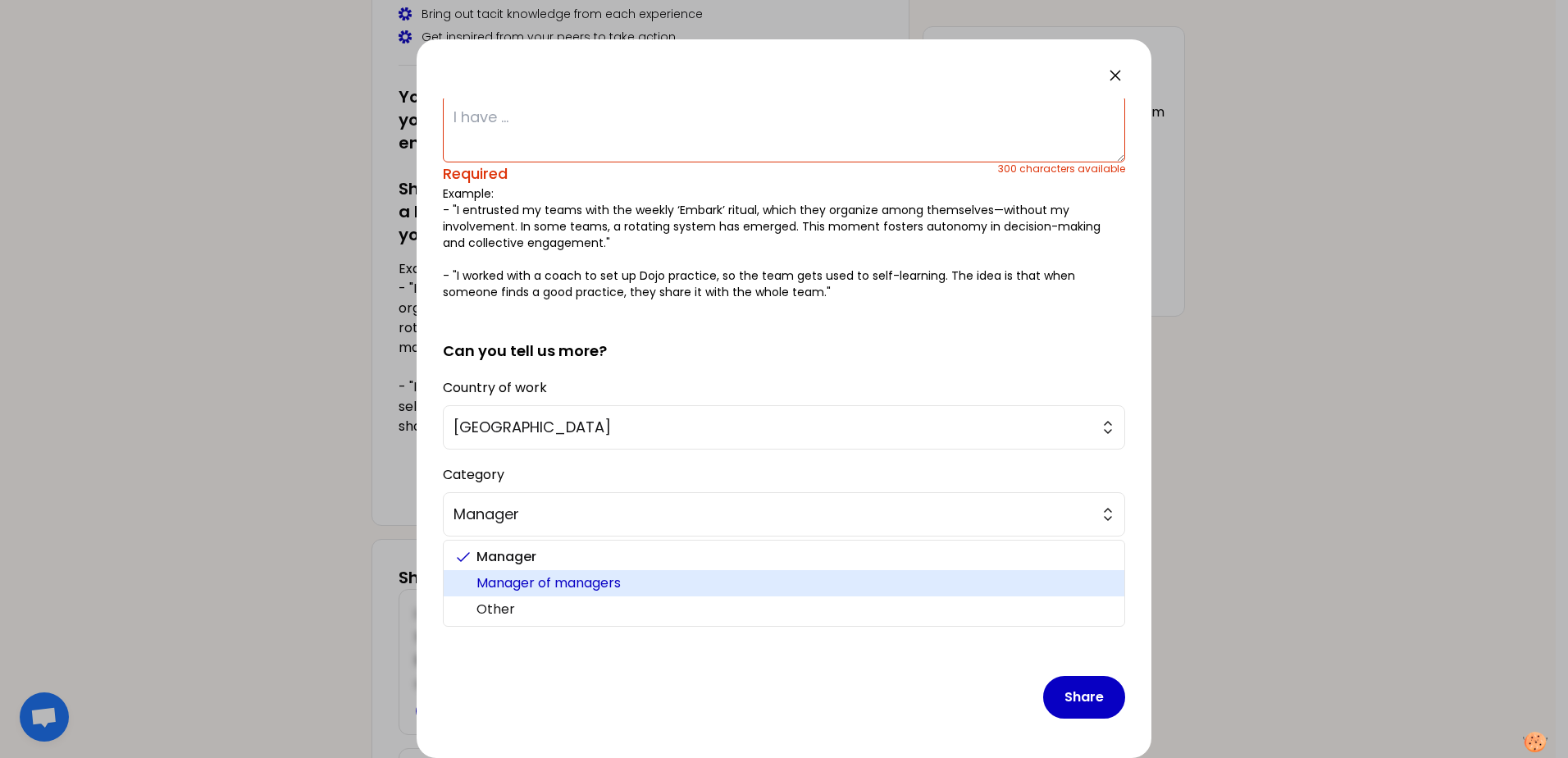
click at [713, 584] on span "Manager of managers" at bounding box center [794, 583] width 635 height 20
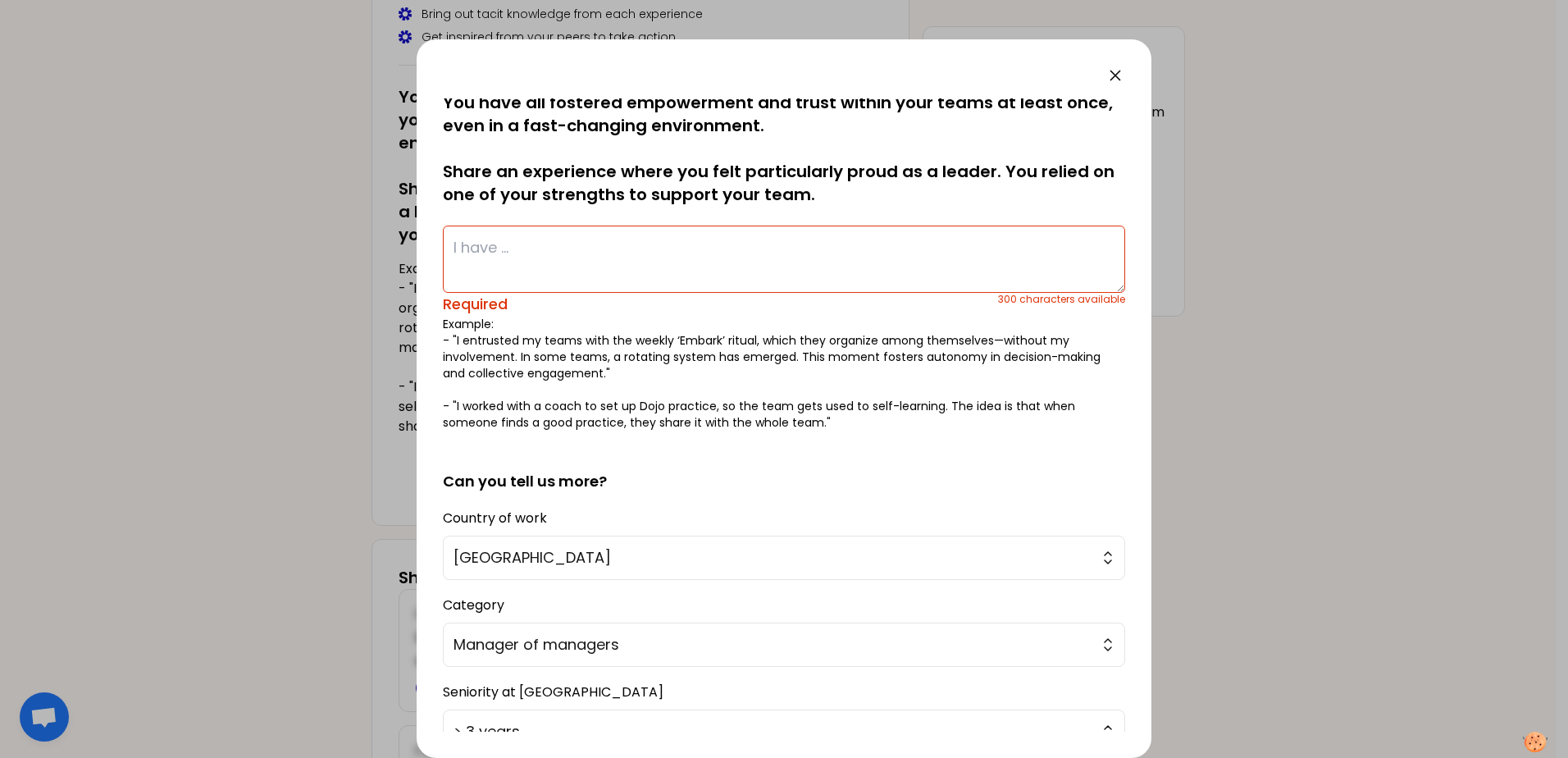
scroll to position [0, 0]
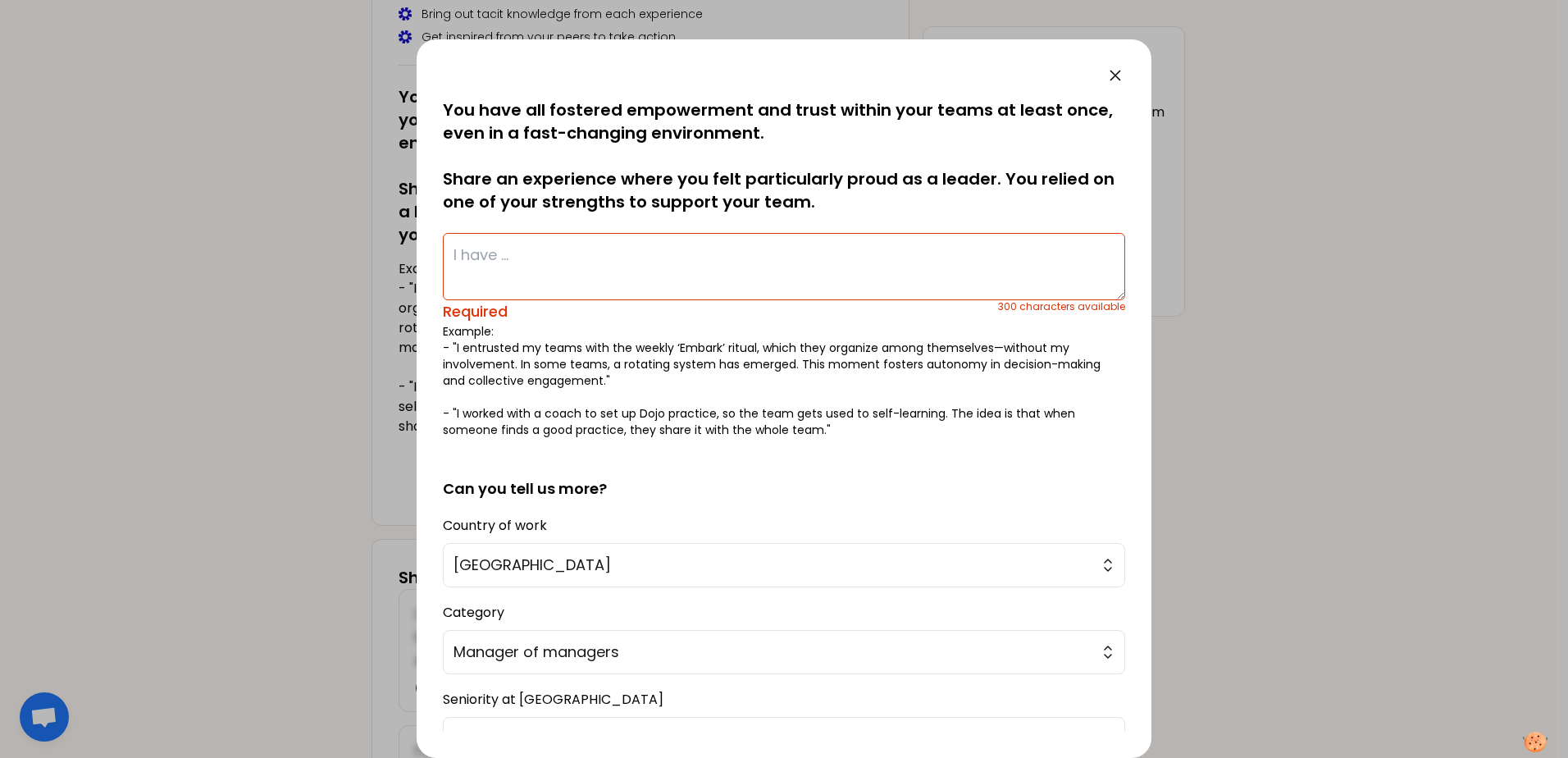
click at [571, 253] on textarea at bounding box center [784, 266] width 682 height 67
drag, startPoint x: 825, startPoint y: 211, endPoint x: 817, endPoint y: 208, distance: 8.5
click at [817, 208] on p "You have all fostered empowerment and trust within your teams at least once, ev…" at bounding box center [784, 155] width 682 height 115
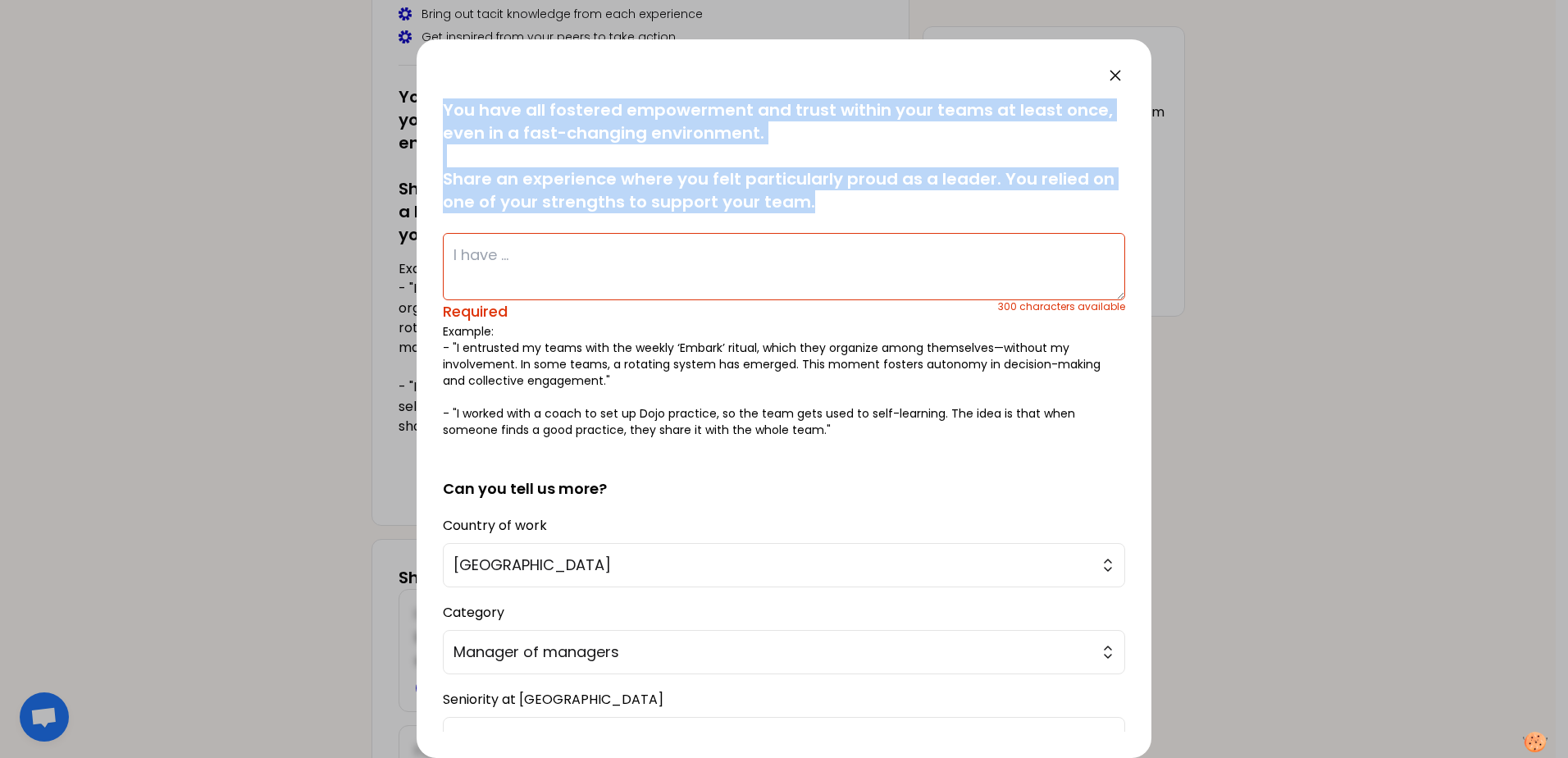
drag, startPoint x: 442, startPoint y: 108, endPoint x: 824, endPoint y: 217, distance: 397.2
click at [824, 217] on div "saved You have all fostered empowerment and trust within your teams at least on…" at bounding box center [784, 268] width 682 height 339
copy p "You have all fostered empowerment and trust within your teams at least once, ev…"
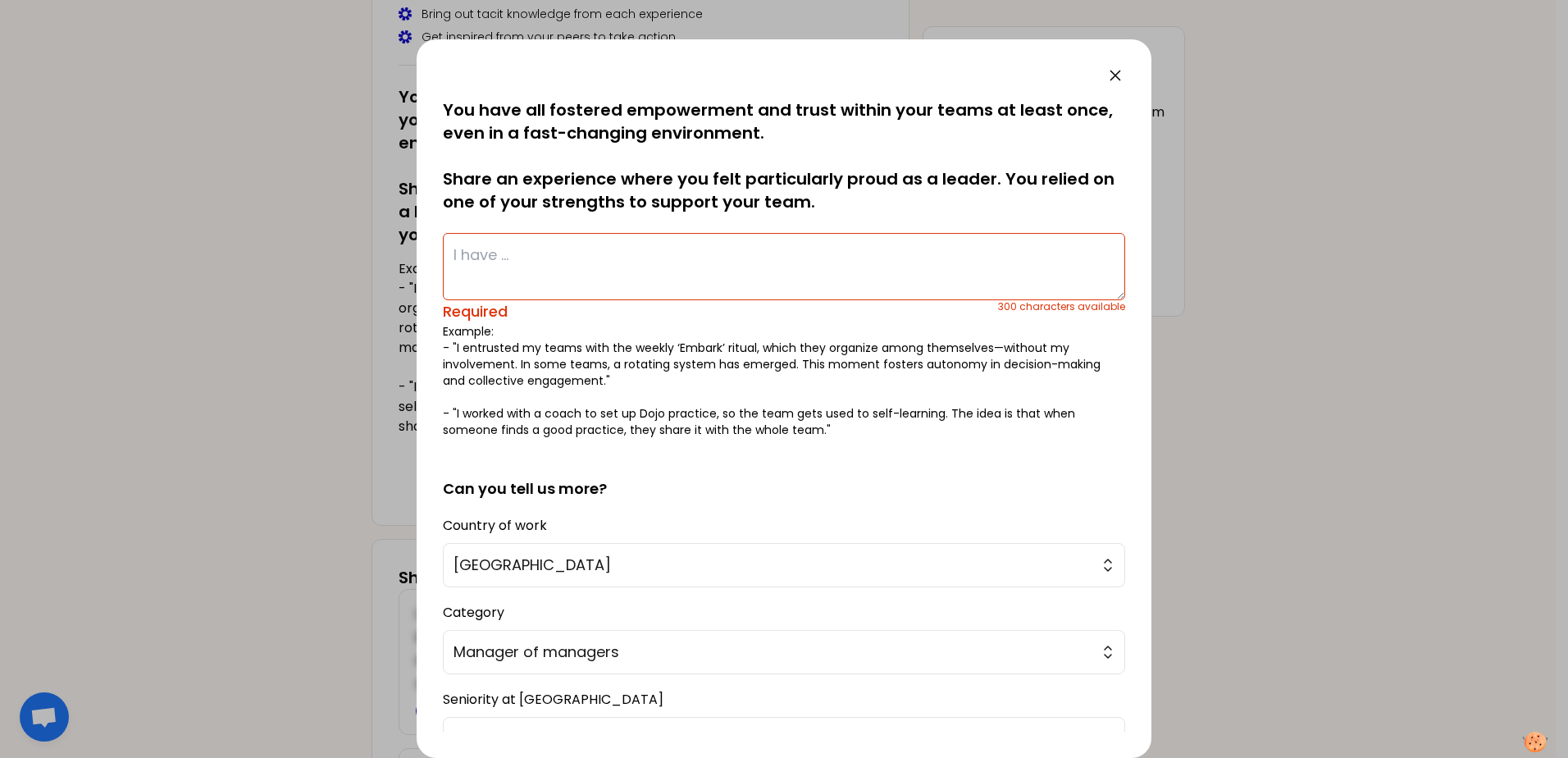
click at [537, 265] on textarea at bounding box center [784, 266] width 682 height 67
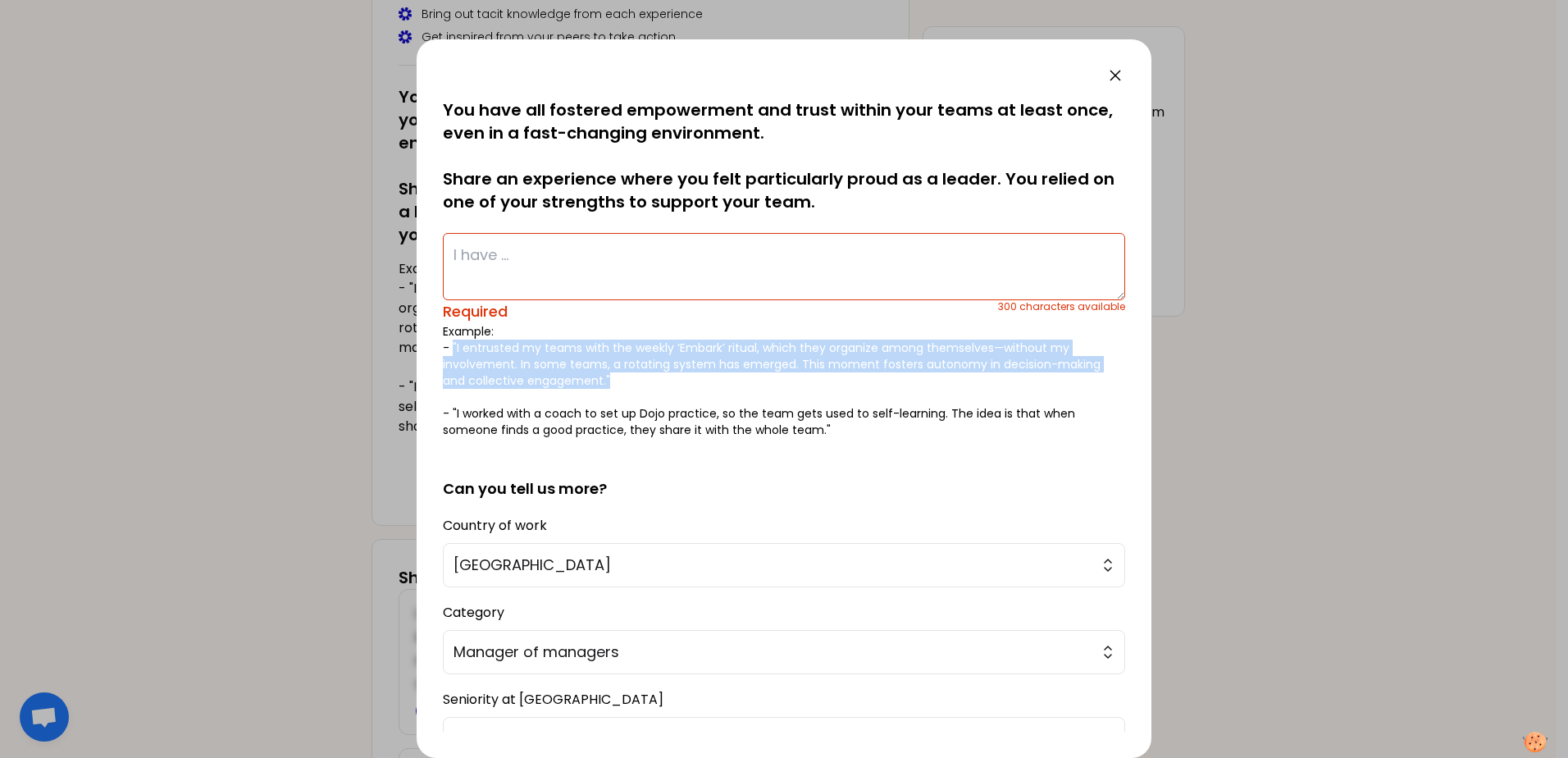
drag, startPoint x: 454, startPoint y: 349, endPoint x: 622, endPoint y: 375, distance: 170.0
click at [622, 375] on p "Example: - "I entrusted my teams with the weekly ‘Embark’ ritual, which they or…" at bounding box center [784, 380] width 682 height 115
copy p ""I entrusted my teams with the weekly ‘Embark’ ritual, which they organize amon…"
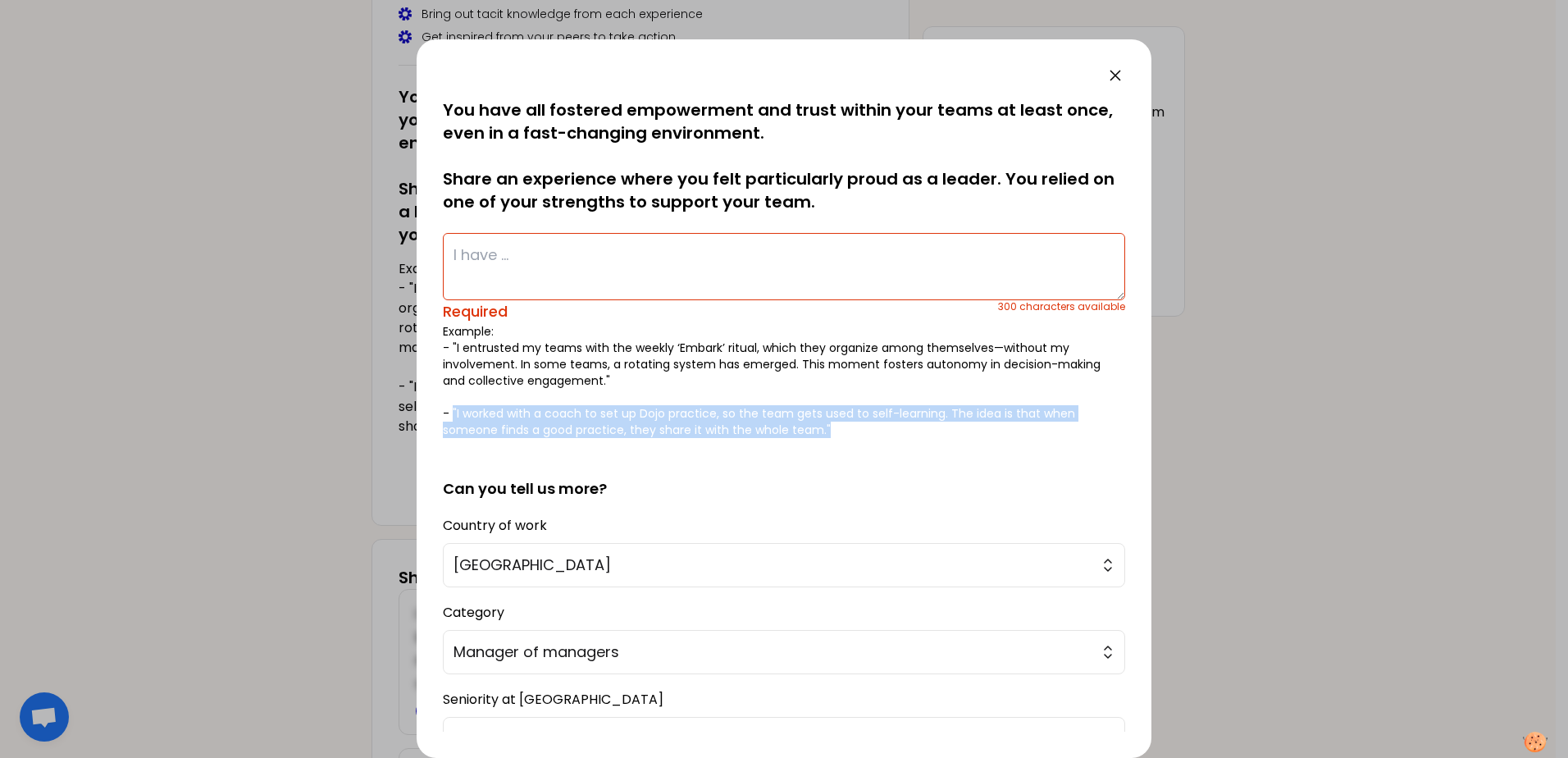
drag, startPoint x: 451, startPoint y: 412, endPoint x: 846, endPoint y: 436, distance: 395.7
click at [846, 436] on p "Example: - "I entrusted my teams with the weekly ‘Embark’ ritual, which they or…" at bounding box center [784, 380] width 682 height 115
copy p ""I worked with a coach to set up Dojo practice, so the team gets used to self-l…"
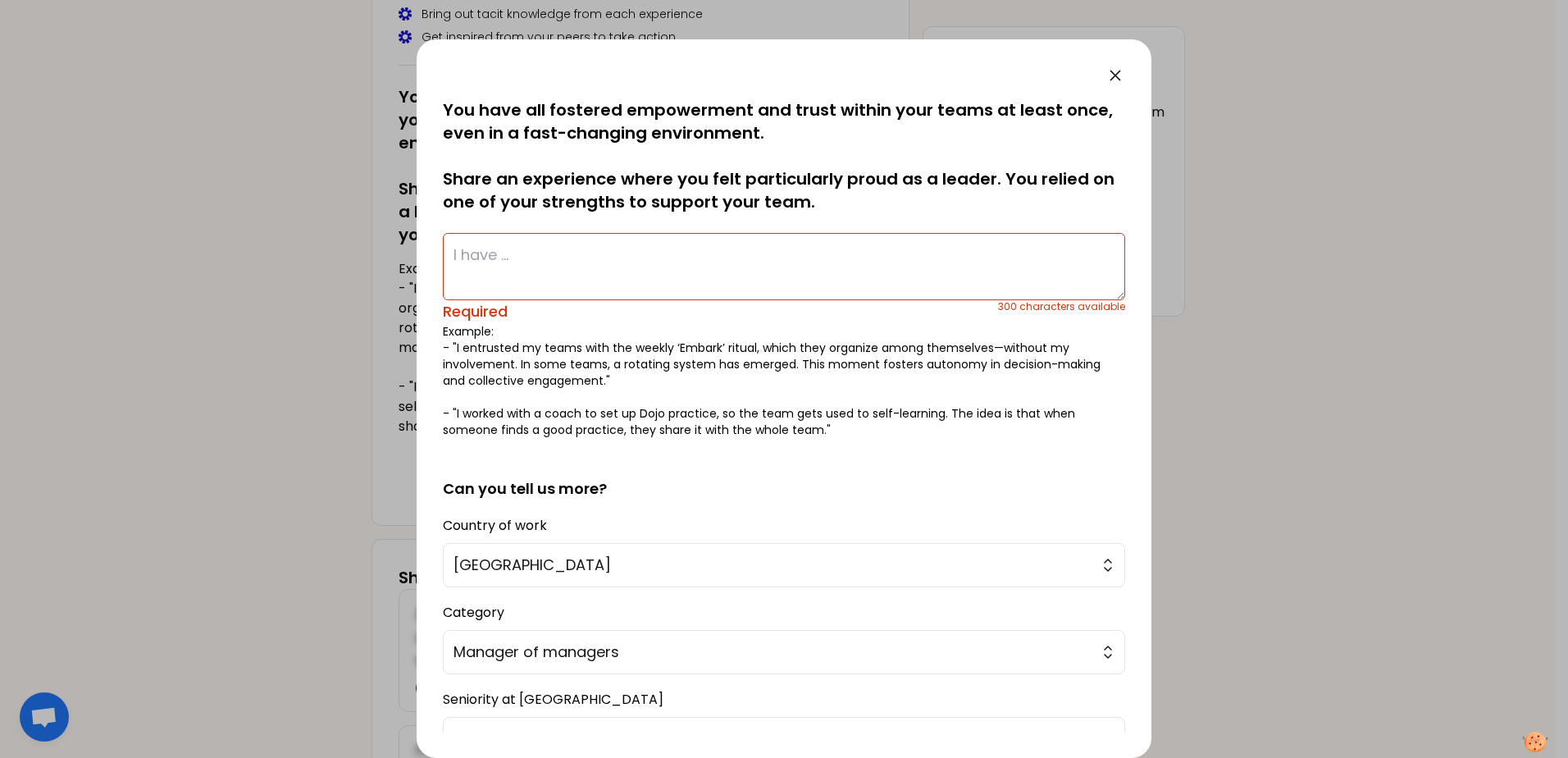
click at [514, 246] on textarea at bounding box center [784, 266] width 682 height 67
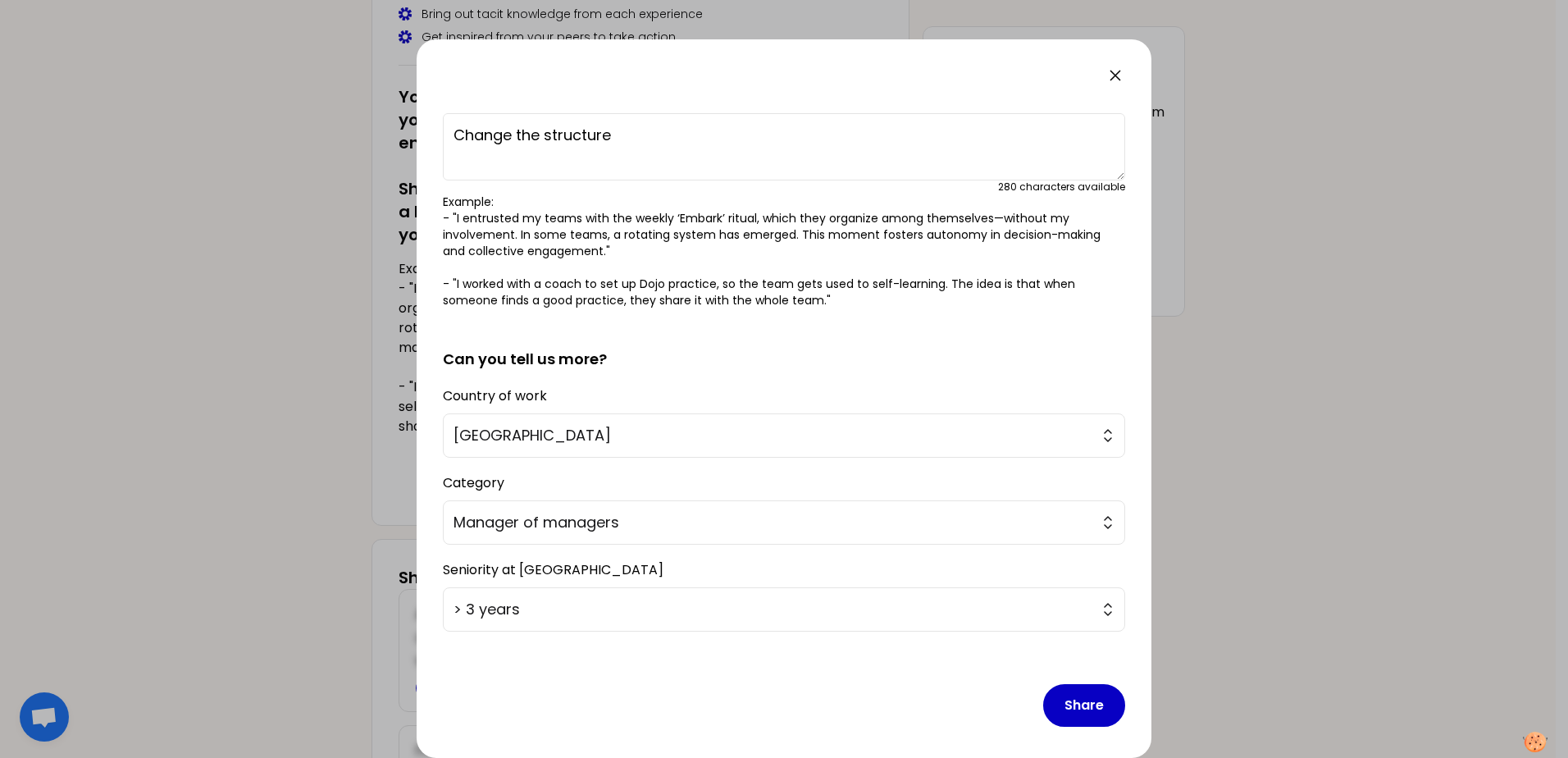
scroll to position [128, 0]
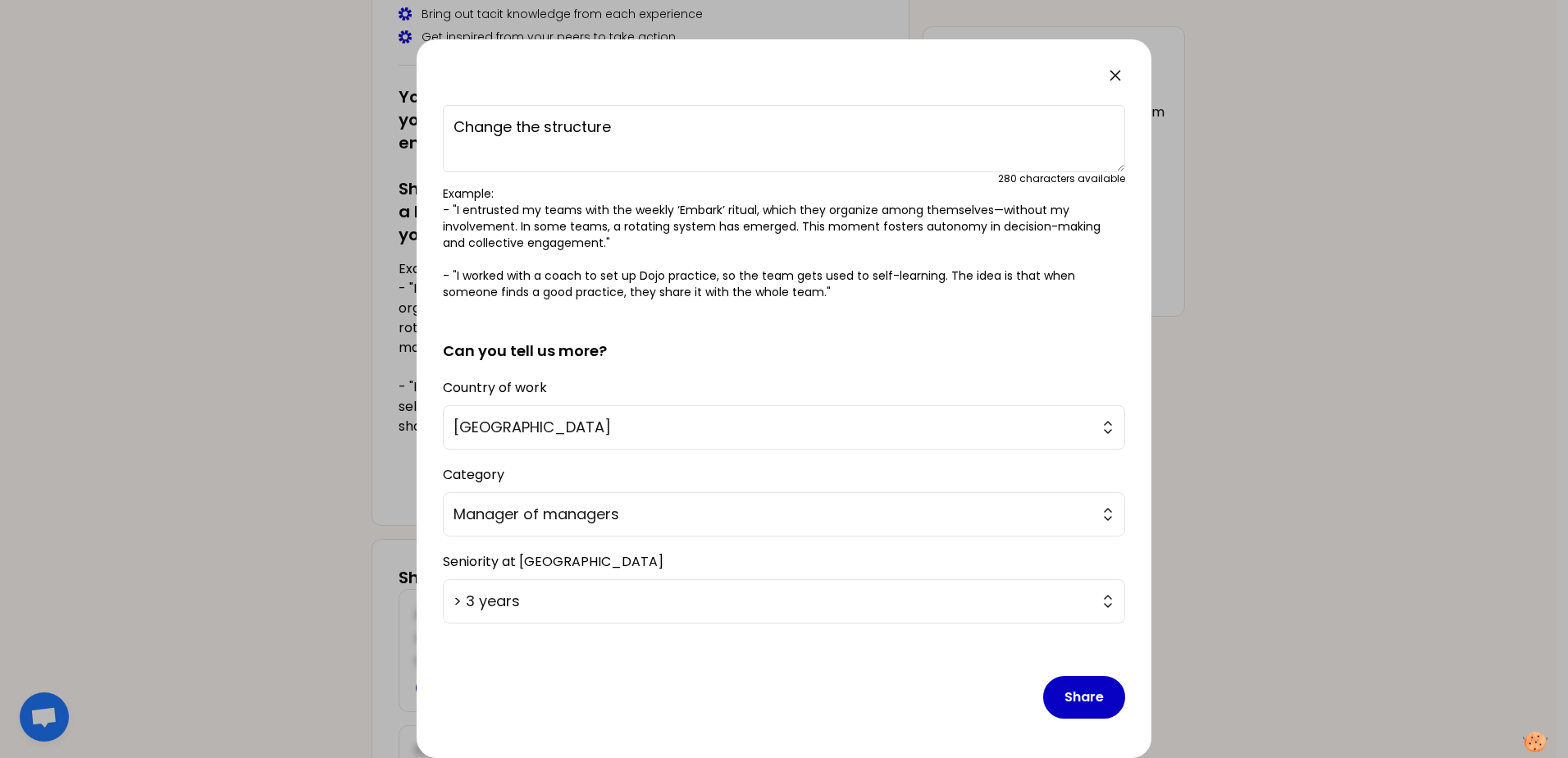
type textarea "Change the structure"
click at [1065, 706] on button "Share" at bounding box center [1084, 696] width 82 height 43
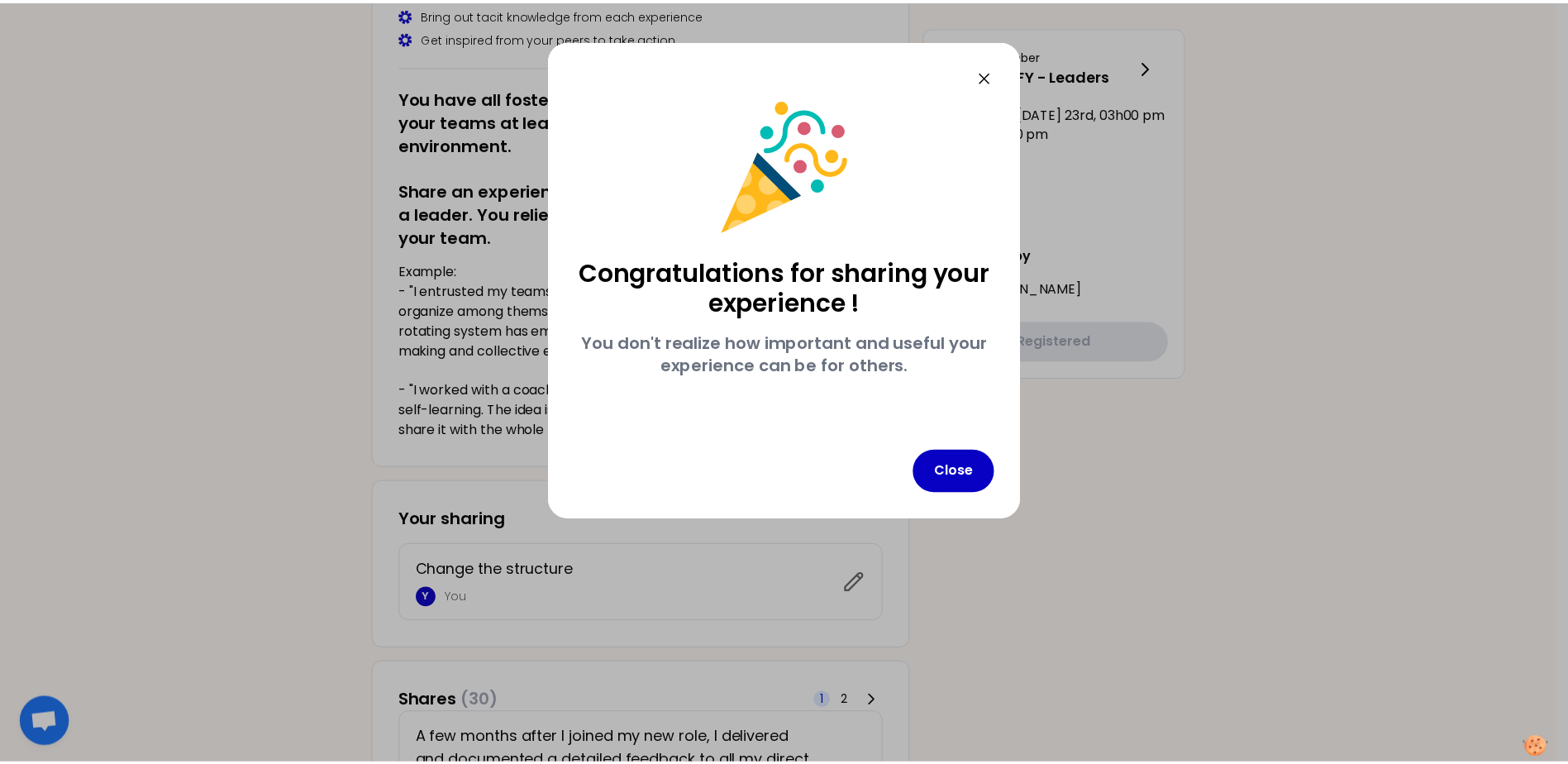
scroll to position [0, 0]
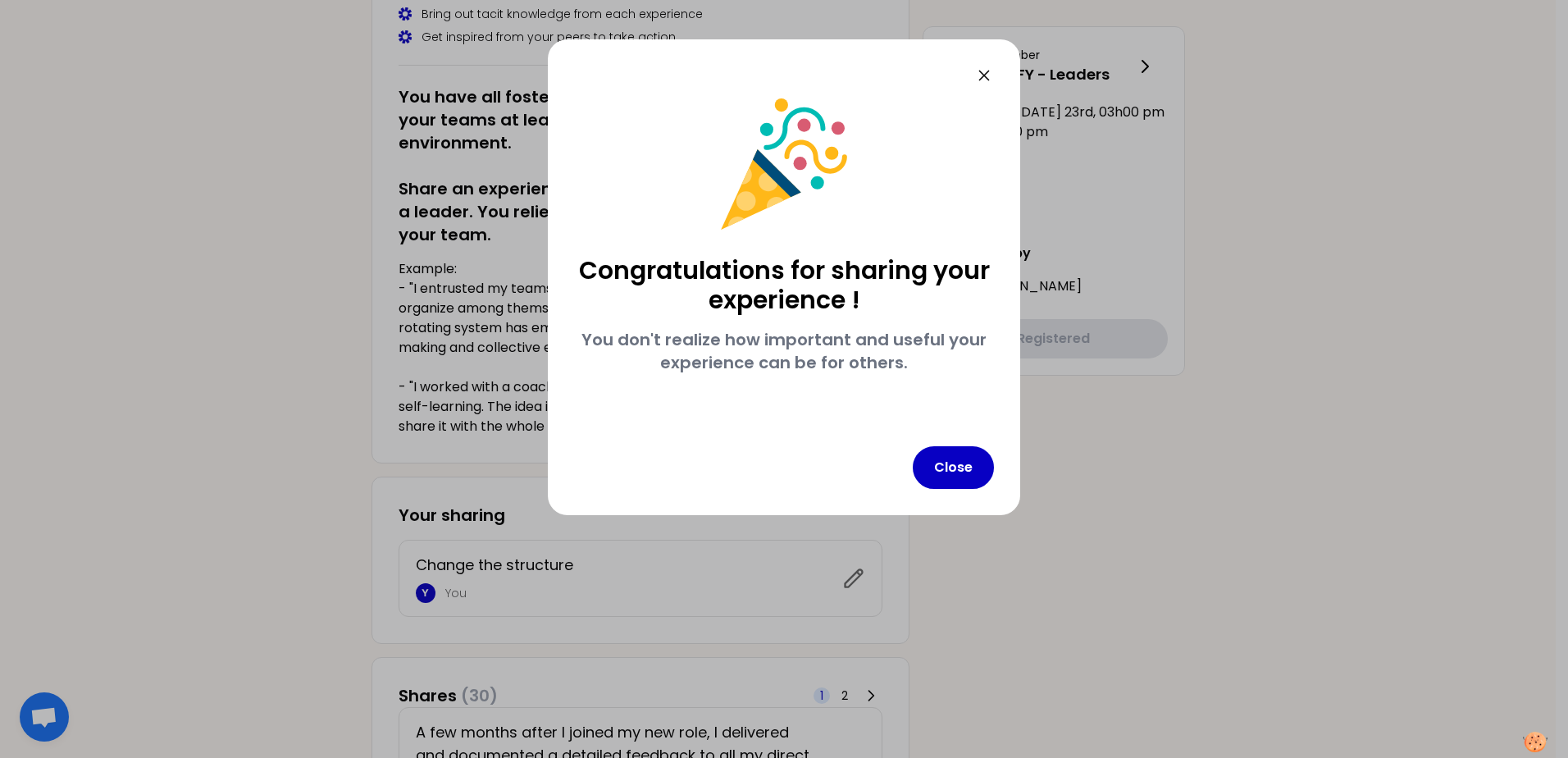
click at [954, 478] on button "Close" at bounding box center [954, 467] width 81 height 43
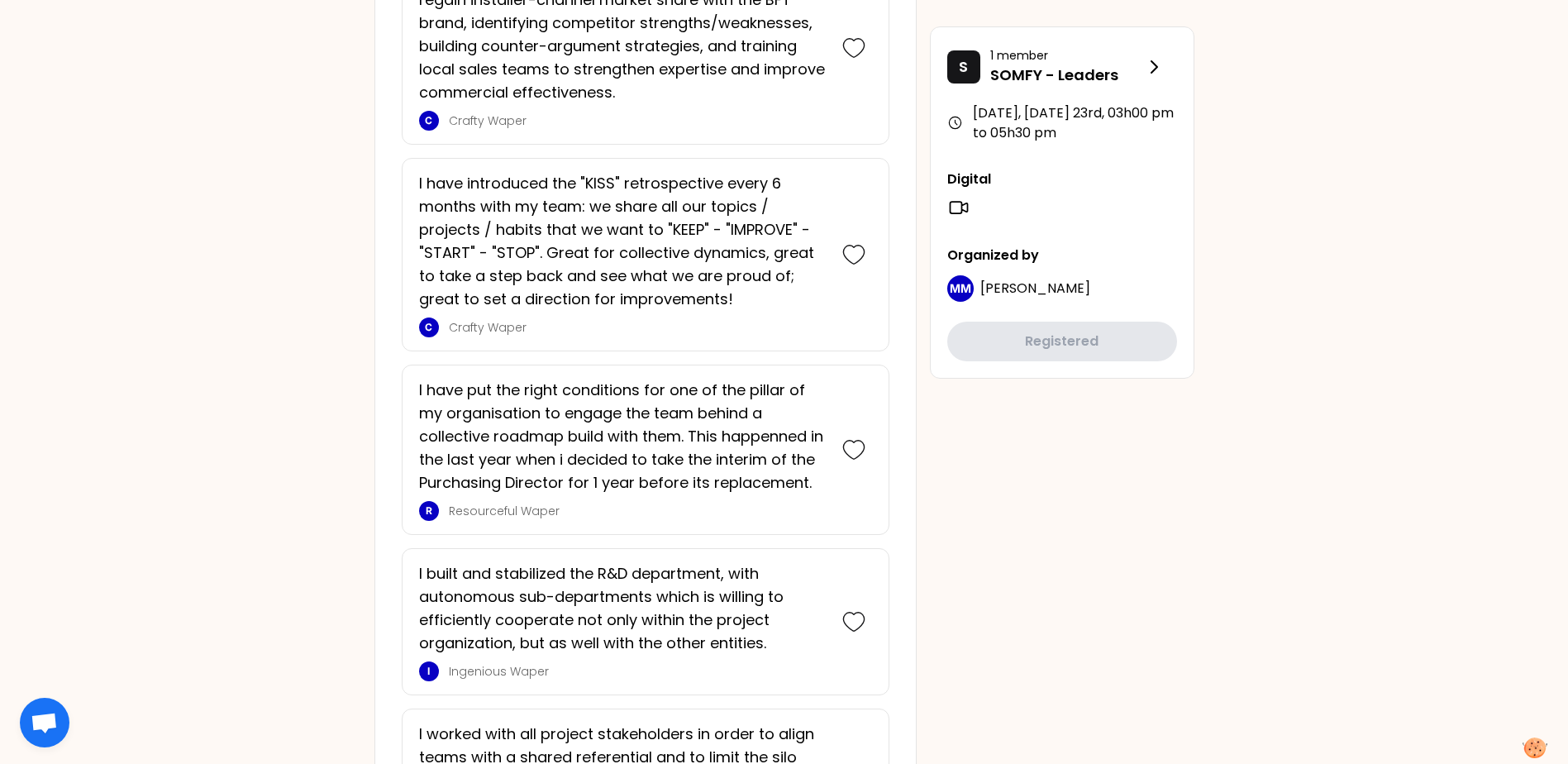
scroll to position [3142, 0]
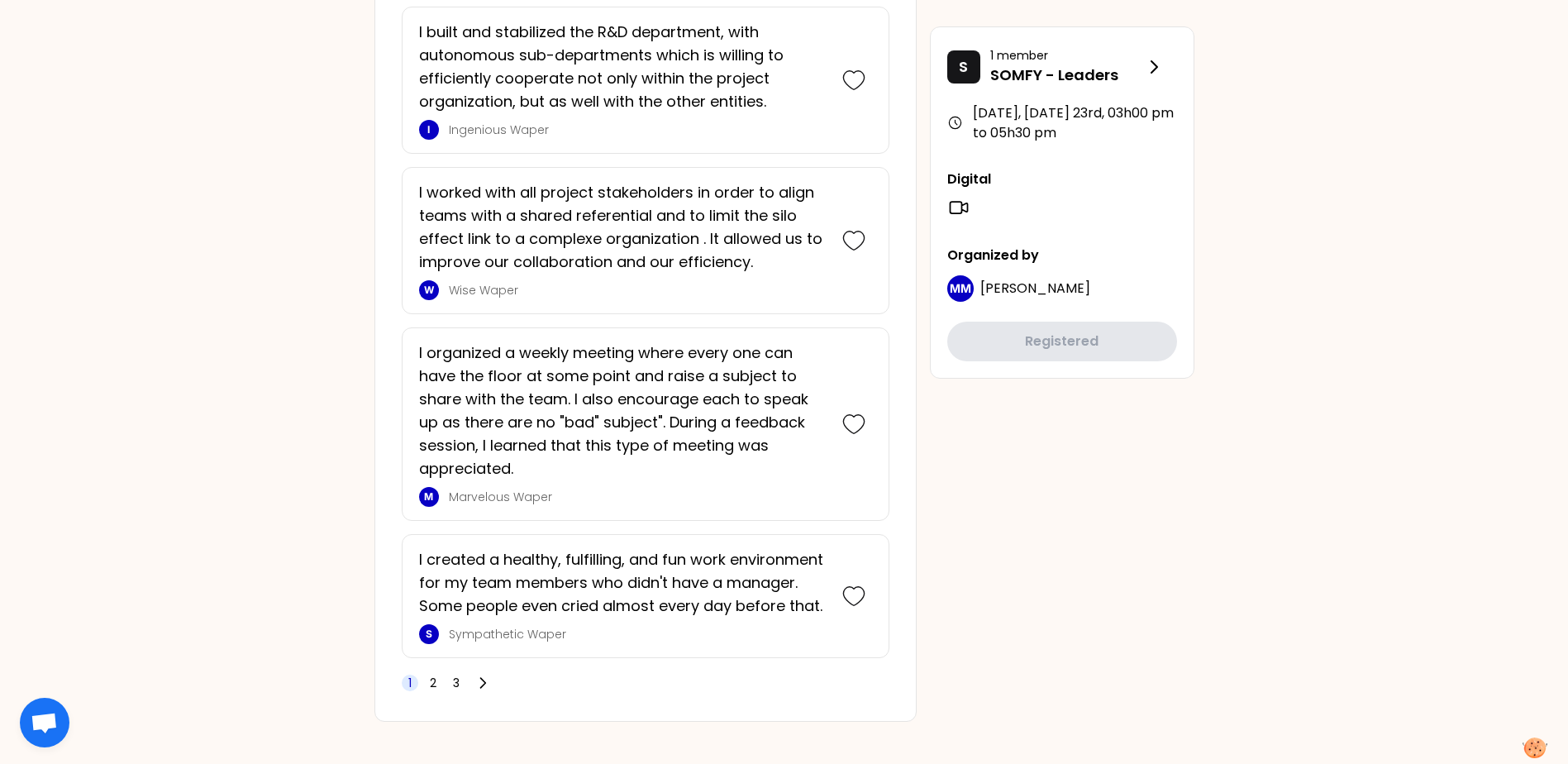
scroll to position [3855, 0]
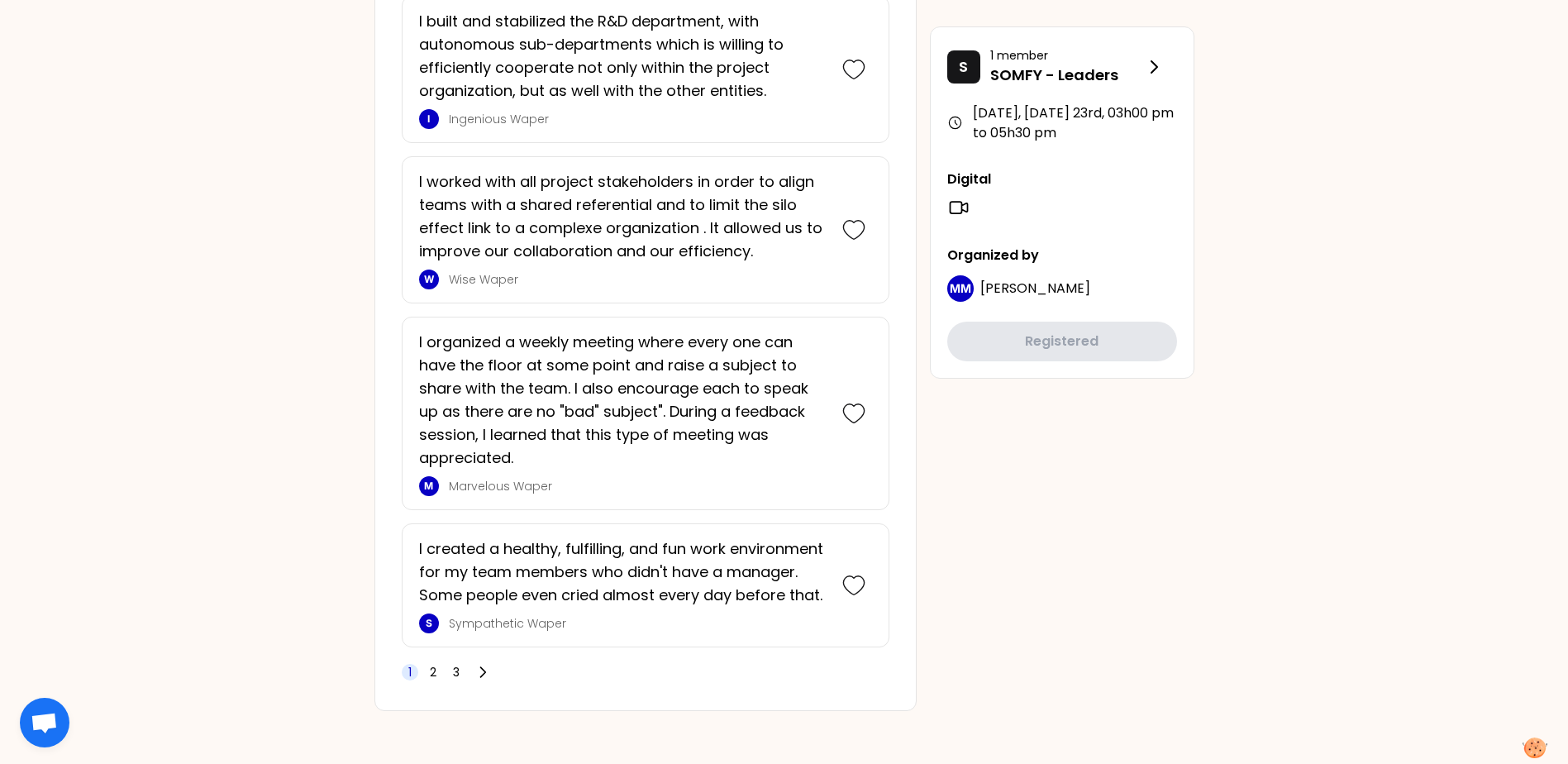
click at [436, 674] on span "2" at bounding box center [433, 671] width 16 height 16
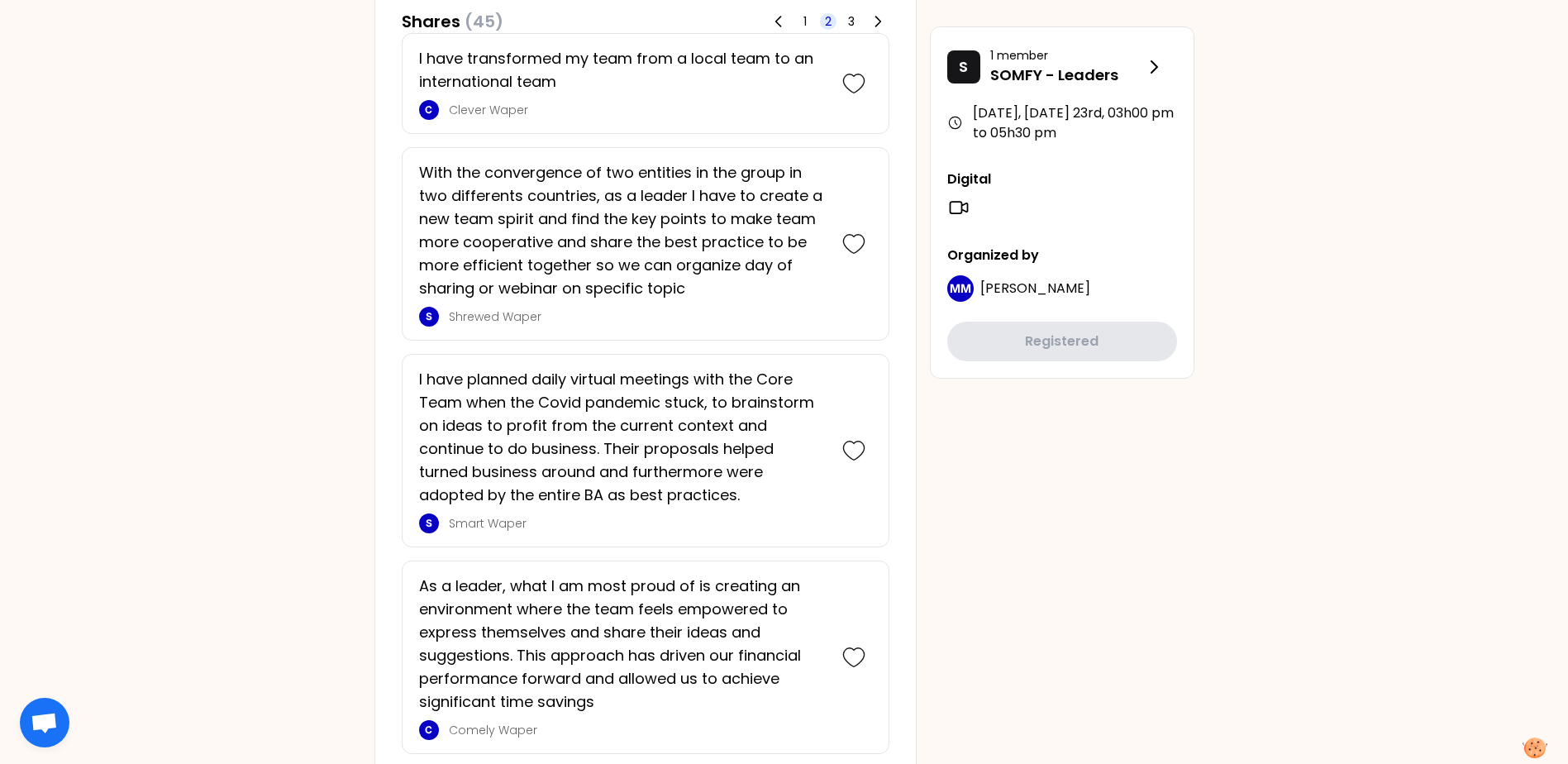
scroll to position [992, 0]
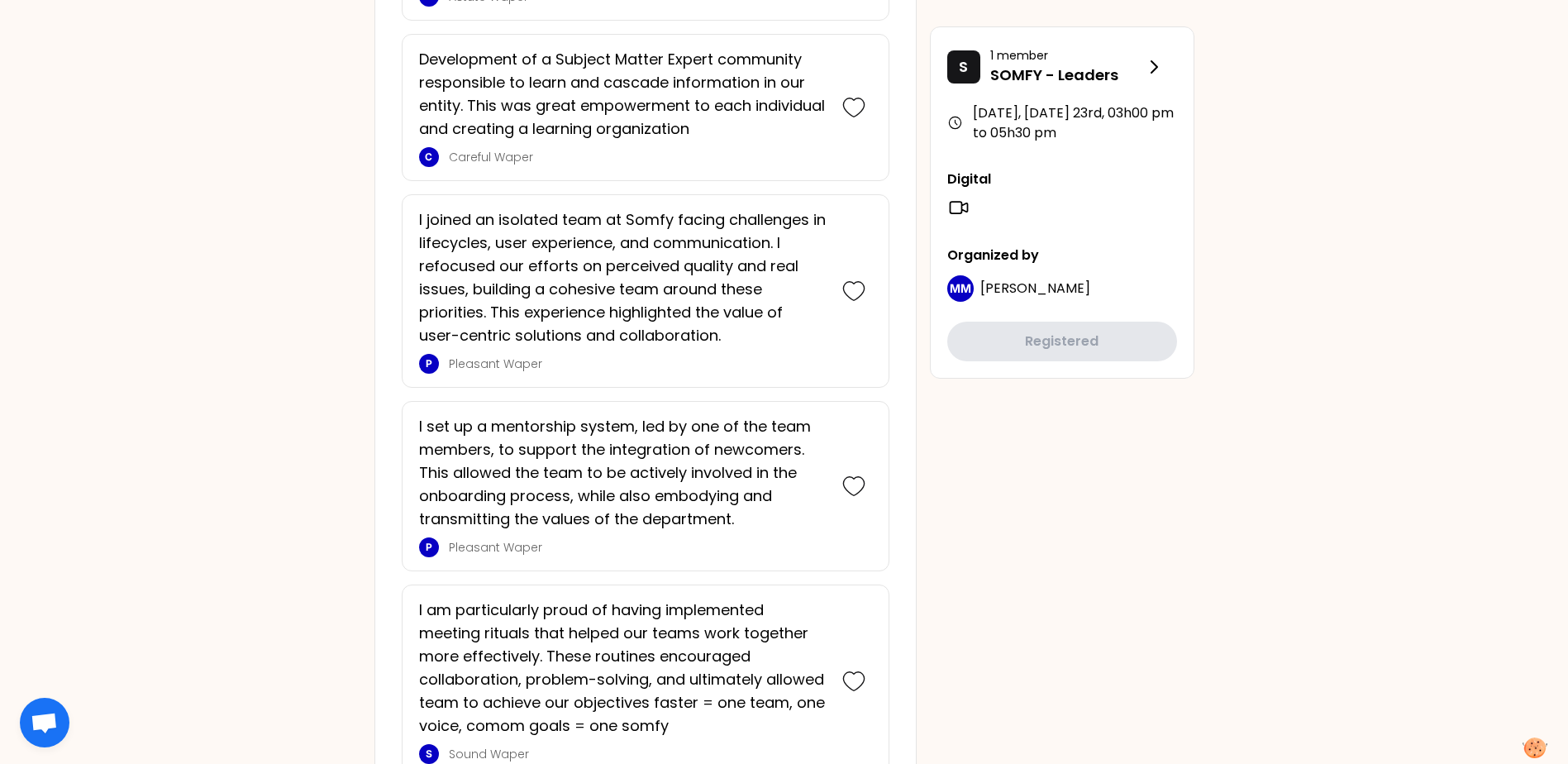
scroll to position [1819, 0]
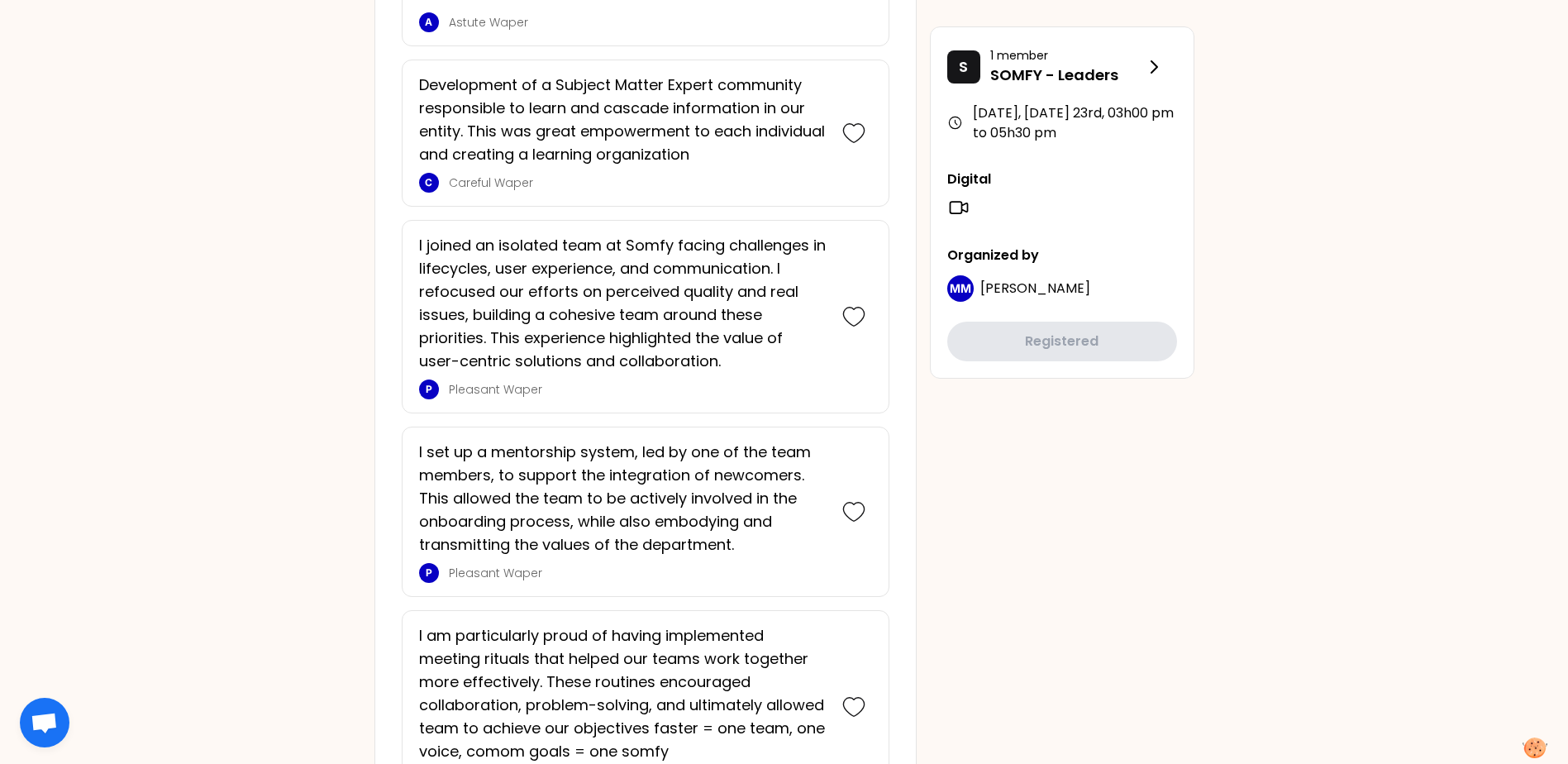
click at [1260, 487] on div "M [DATE], [DATE] 23rd to 03h00 pm Identify your personal strengths as leaders i…" at bounding box center [784, 503] width 1568 height 4645
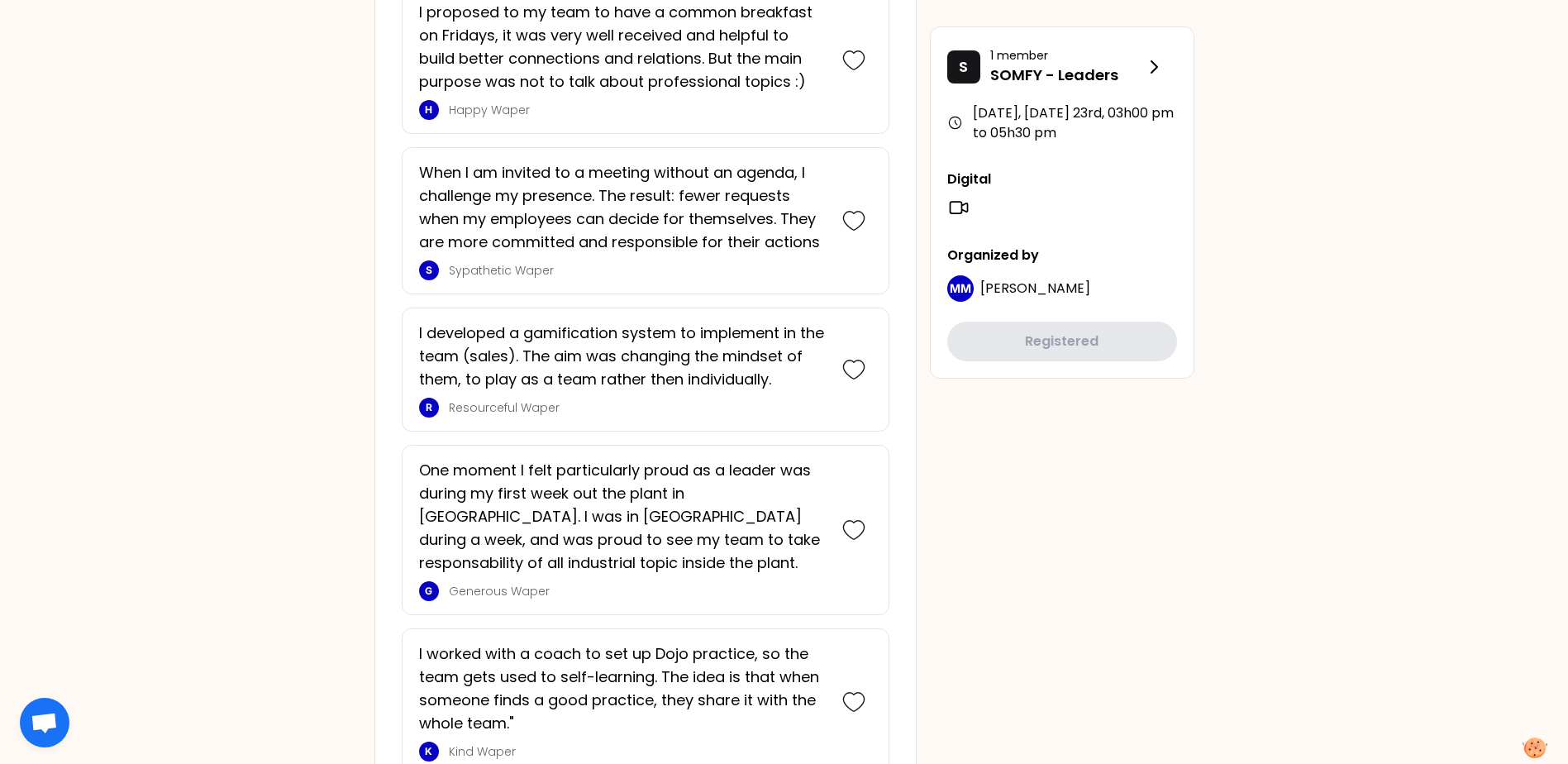
scroll to position [2894, 0]
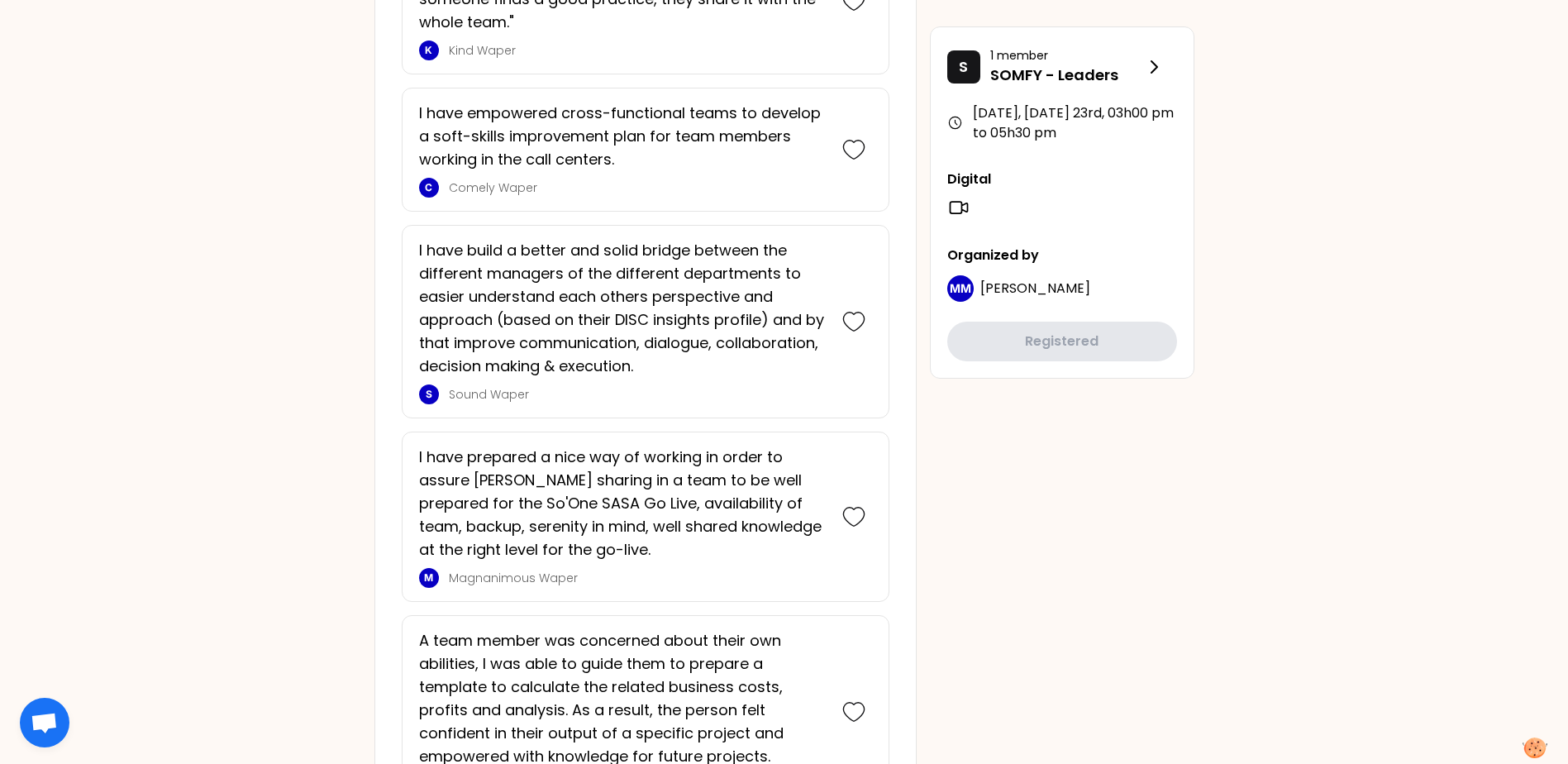
scroll to position [3803, 0]
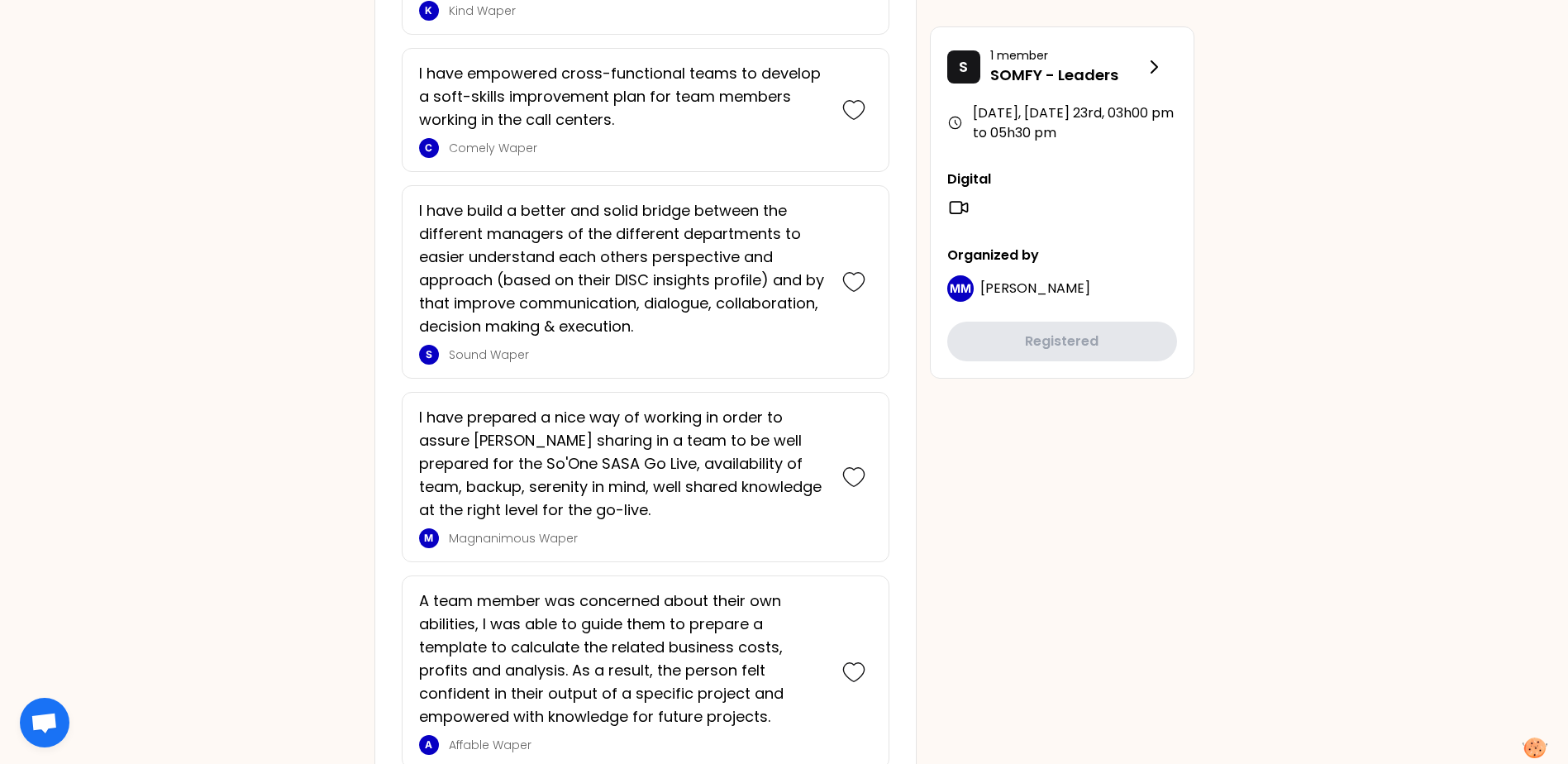
drag, startPoint x: 1044, startPoint y: 539, endPoint x: 1056, endPoint y: 500, distance: 40.8
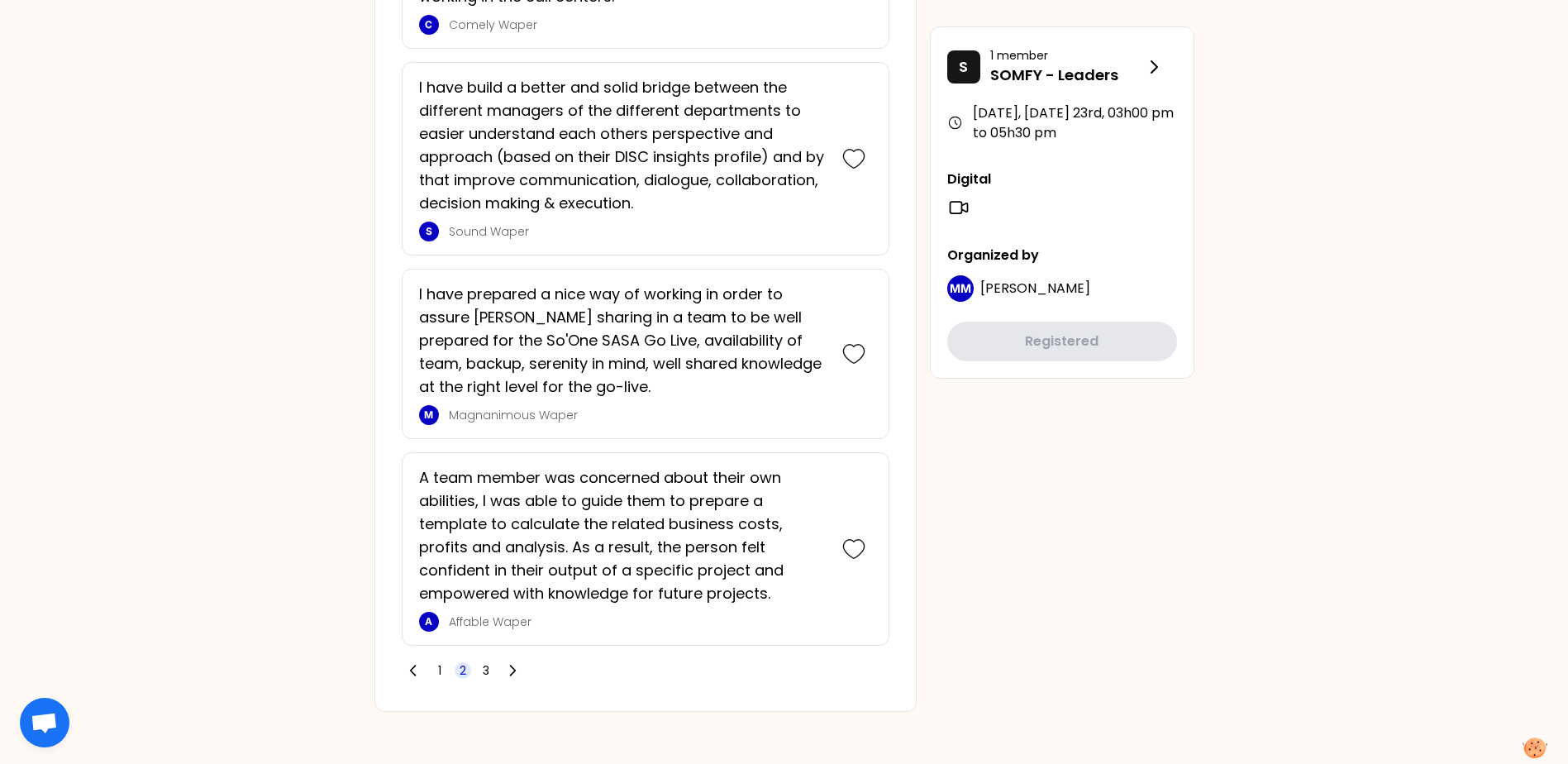
scroll to position [3927, 0]
click at [487, 668] on span "3" at bounding box center [486, 669] width 7 height 16
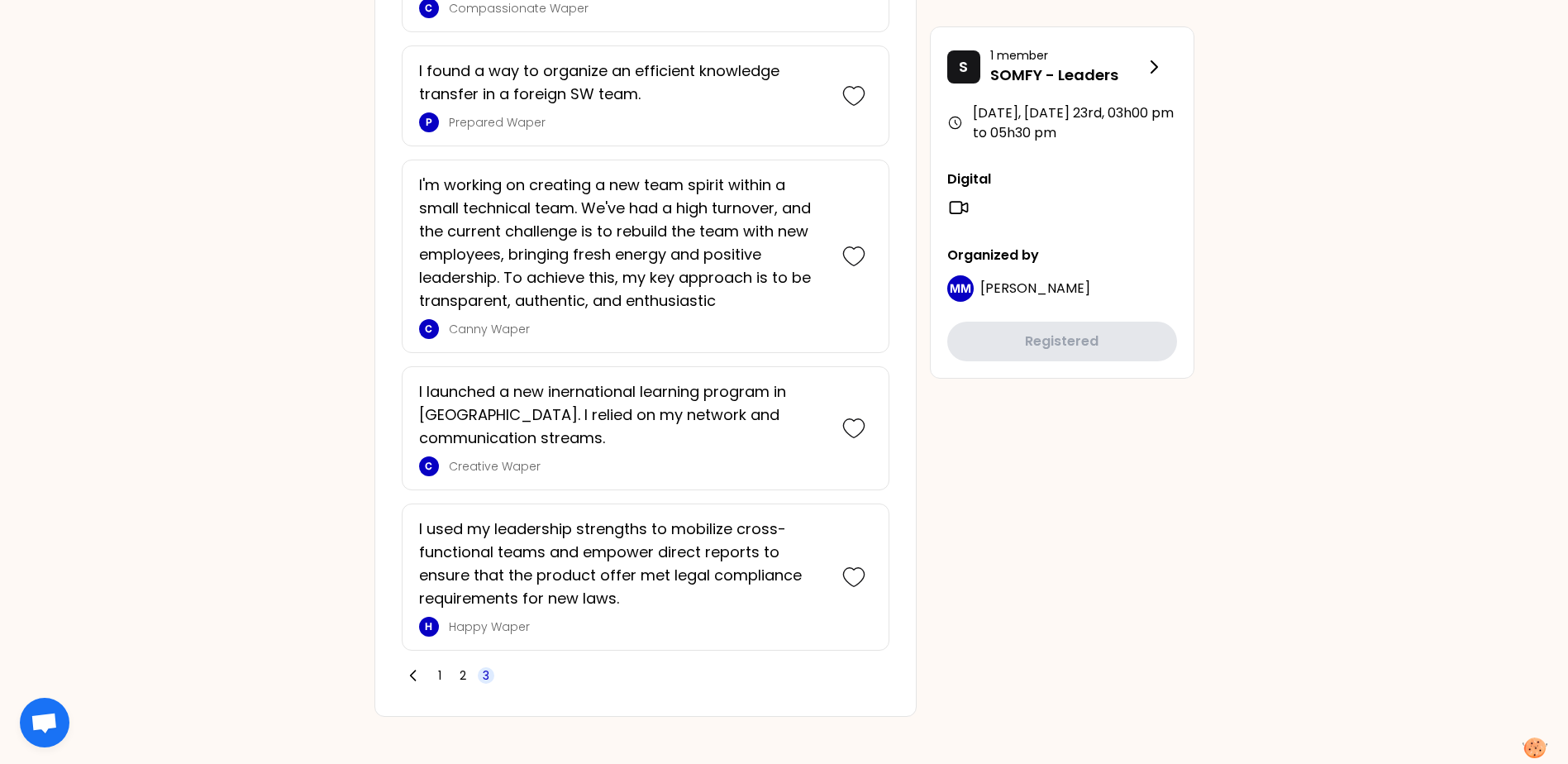
scroll to position [1265, 0]
